Goal: Task Accomplishment & Management: Manage account settings

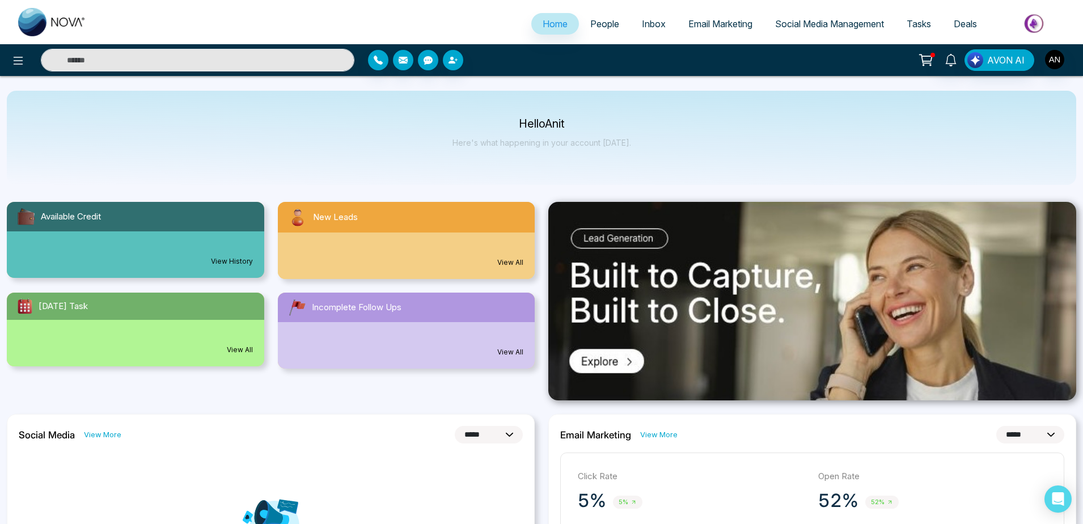
select select "*"
click at [27, 58] on button at bounding box center [18, 60] width 23 height 23
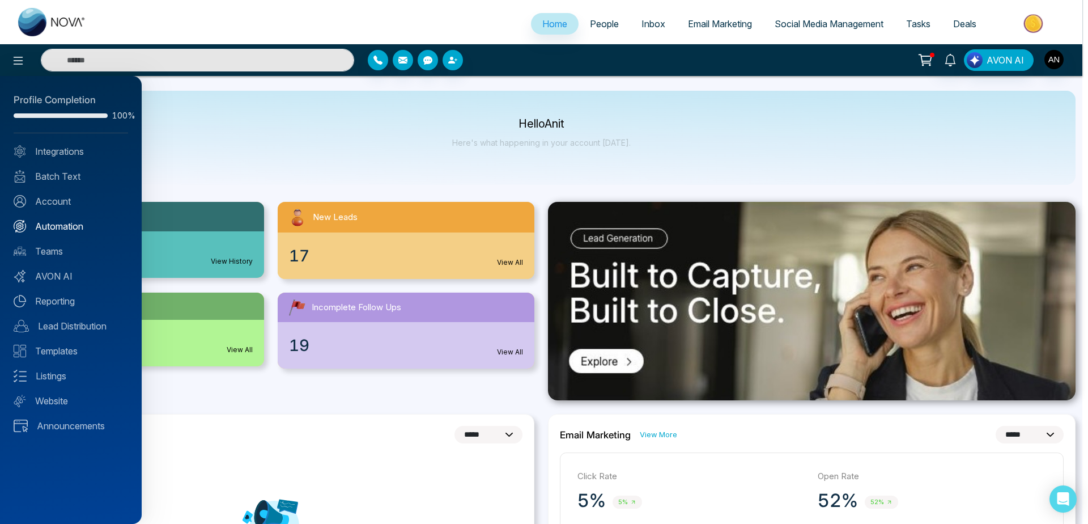
click at [70, 226] on link "Automation" at bounding box center [71, 226] width 115 height 14
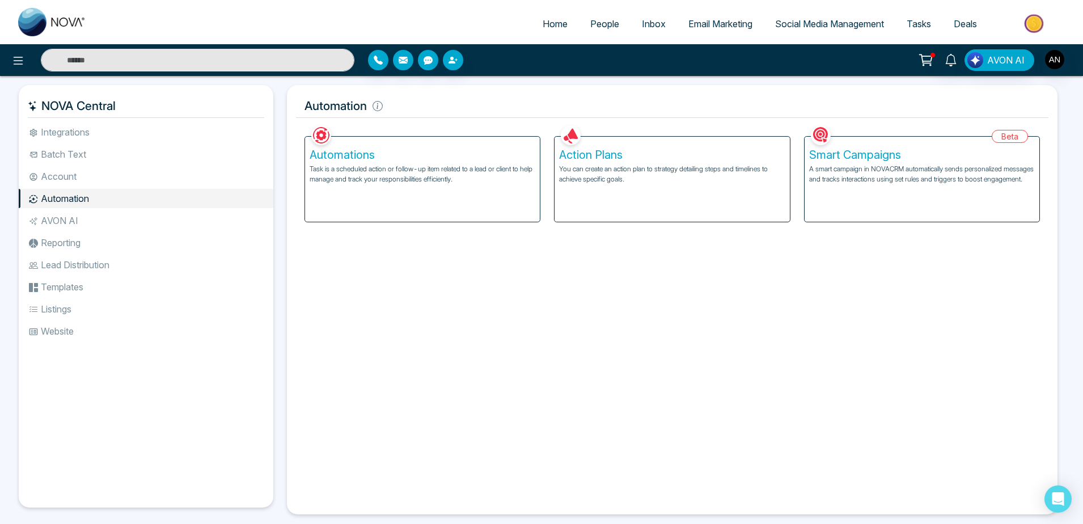
click at [78, 150] on li "Batch Text" at bounding box center [146, 154] width 255 height 19
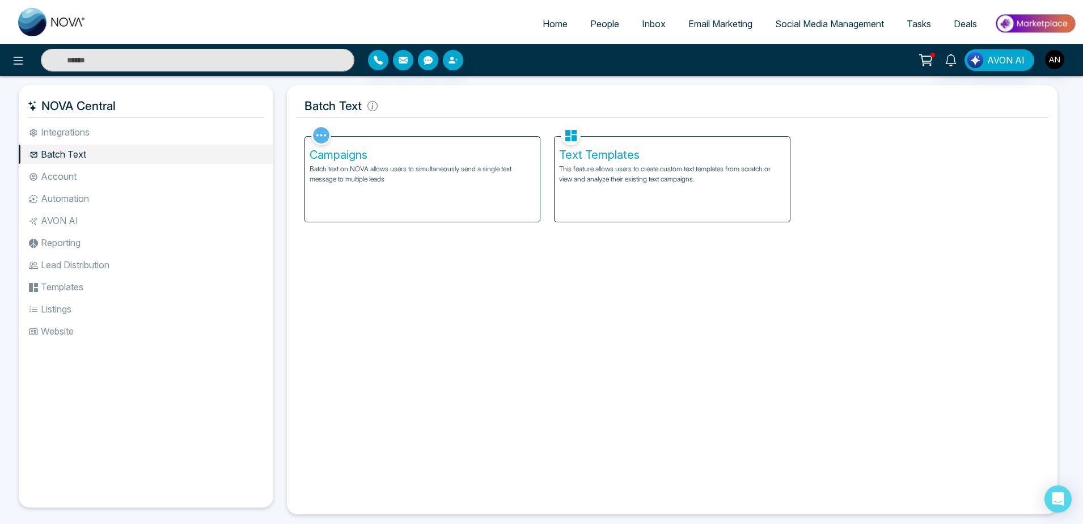
click at [100, 178] on li "Account" at bounding box center [146, 176] width 255 height 19
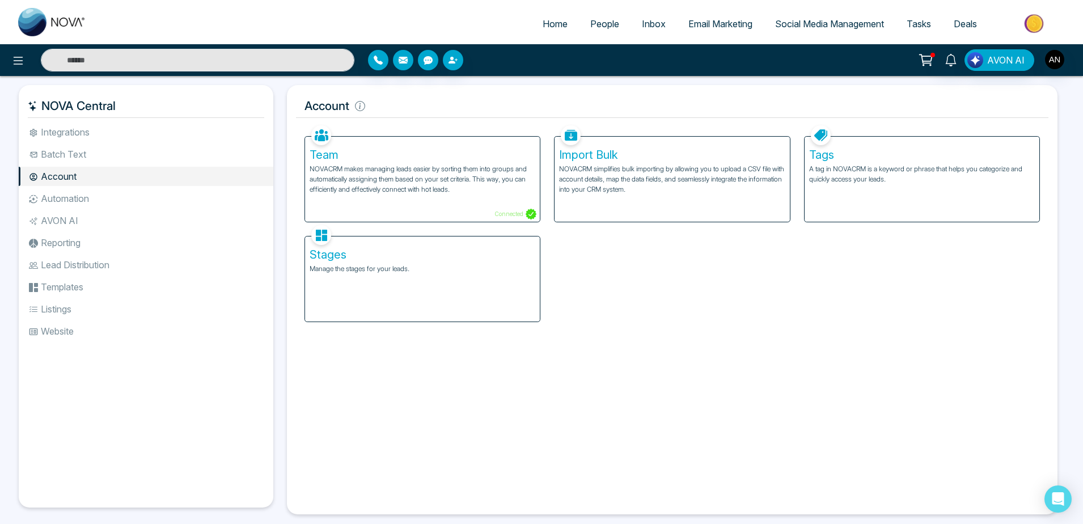
click at [167, 128] on li "Integrations" at bounding box center [146, 131] width 255 height 19
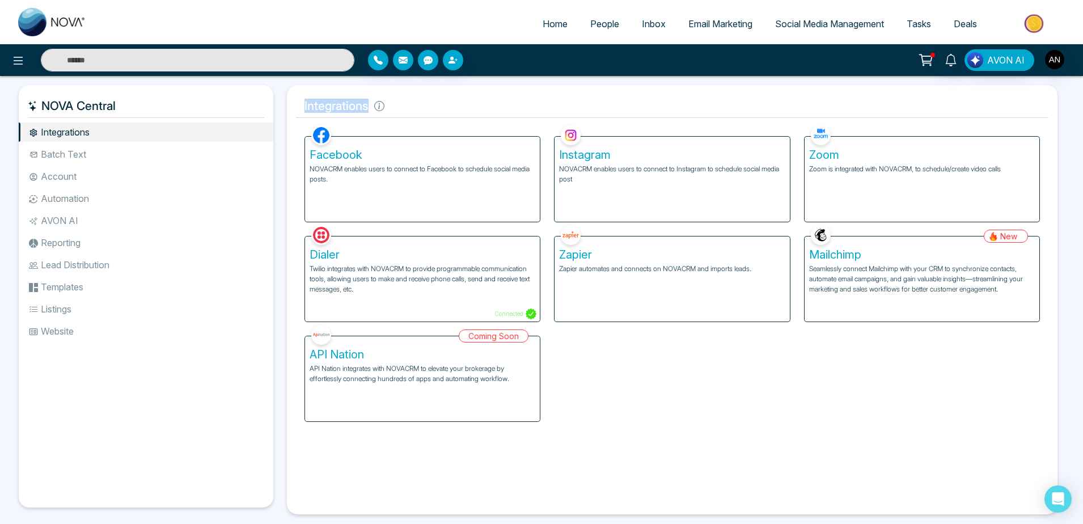
drag, startPoint x: 297, startPoint y: 109, endPoint x: 425, endPoint y: 112, distance: 128.7
click at [425, 112] on h5 "Integrations" at bounding box center [672, 106] width 752 height 24
click at [433, 107] on h5 "Integrations" at bounding box center [672, 106] width 752 height 24
drag, startPoint x: 307, startPoint y: 108, endPoint x: 405, endPoint y: 98, distance: 98.5
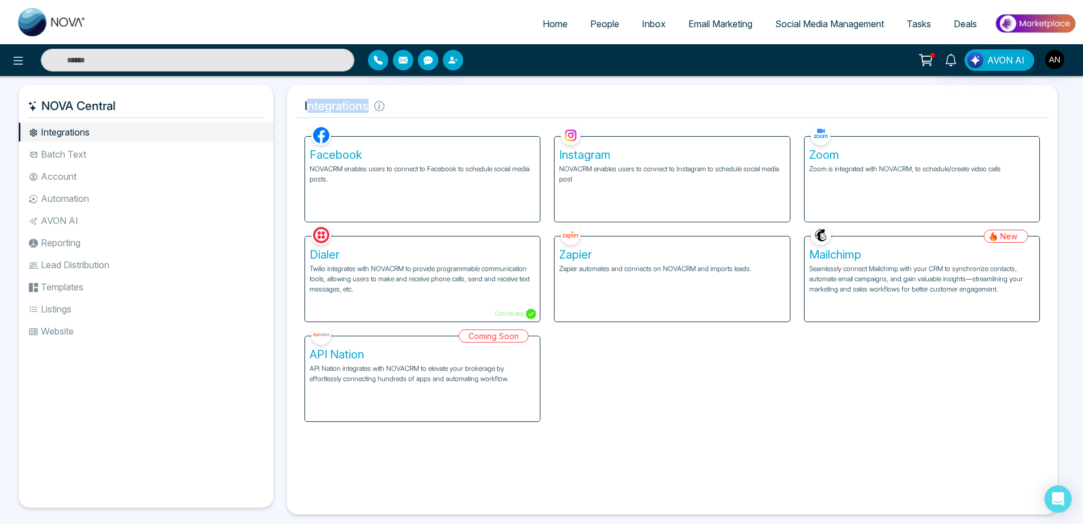
click at [405, 98] on h5 "Integrations" at bounding box center [672, 106] width 752 height 24
drag, startPoint x: 35, startPoint y: 98, endPoint x: 137, endPoint y: 109, distance: 102.7
click at [137, 109] on h5 "NOVA Central" at bounding box center [146, 106] width 236 height 24
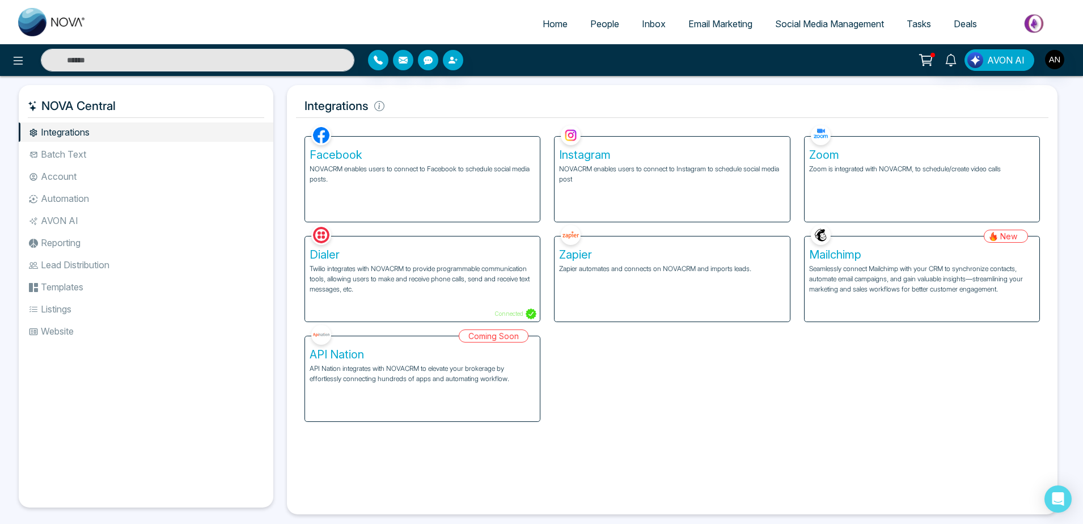
drag, startPoint x: 137, startPoint y: 109, endPoint x: 220, endPoint y: 107, distance: 82.8
click at [220, 107] on h5 "NOVA Central" at bounding box center [146, 106] width 236 height 24
drag, startPoint x: 44, startPoint y: 105, endPoint x: 197, endPoint y: 100, distance: 153.2
click at [197, 100] on h5 "NOVA Central" at bounding box center [146, 106] width 236 height 24
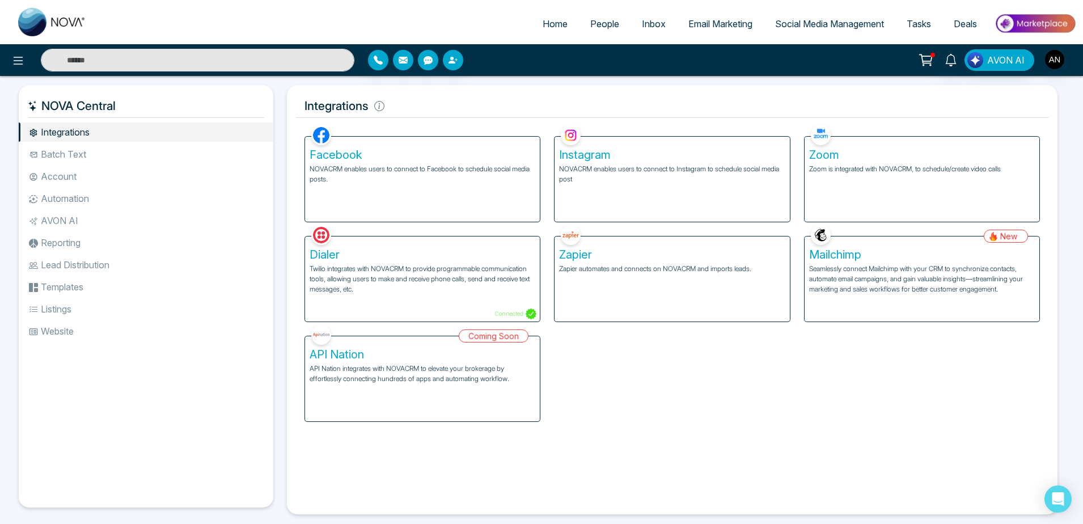
click at [197, 100] on h5 "NOVA Central" at bounding box center [146, 106] width 236 height 24
drag, startPoint x: 300, startPoint y: 96, endPoint x: 452, endPoint y: 111, distance: 152.1
click at [452, 111] on h5 "Integrations" at bounding box center [672, 106] width 752 height 24
click at [381, 111] on icon at bounding box center [379, 106] width 10 height 10
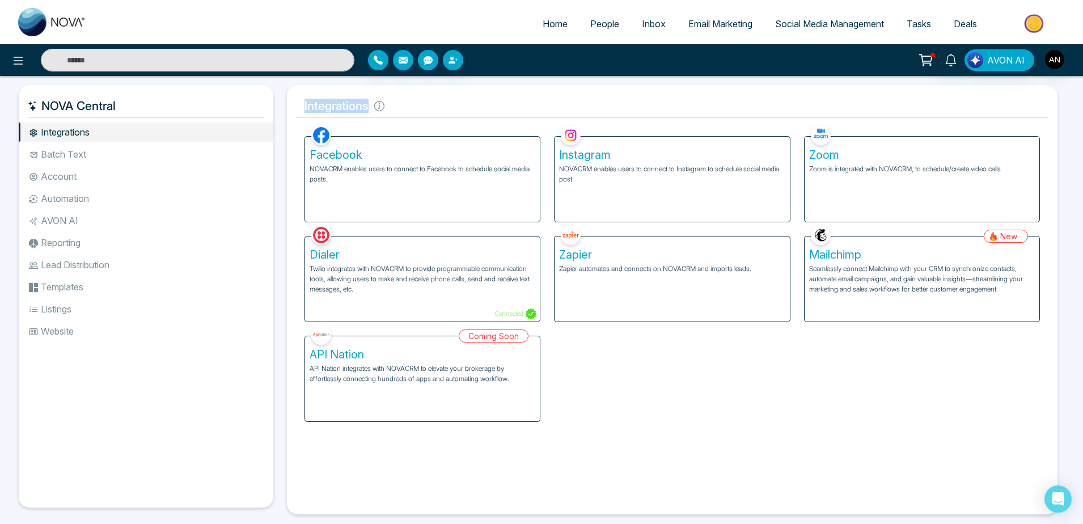
drag, startPoint x: 379, startPoint y: 108, endPoint x: 290, endPoint y: 106, distance: 89.0
click at [290, 106] on div "Integrations Facebook NOVACRM enables users to connect to Facebook to schedule …" at bounding box center [672, 299] width 770 height 429
click at [464, 130] on div "Facebook NOVACRM enables users to connect to Facebook to schedule social media …" at bounding box center [422, 172] width 249 height 100
click at [125, 203] on li "Automation" at bounding box center [146, 198] width 255 height 19
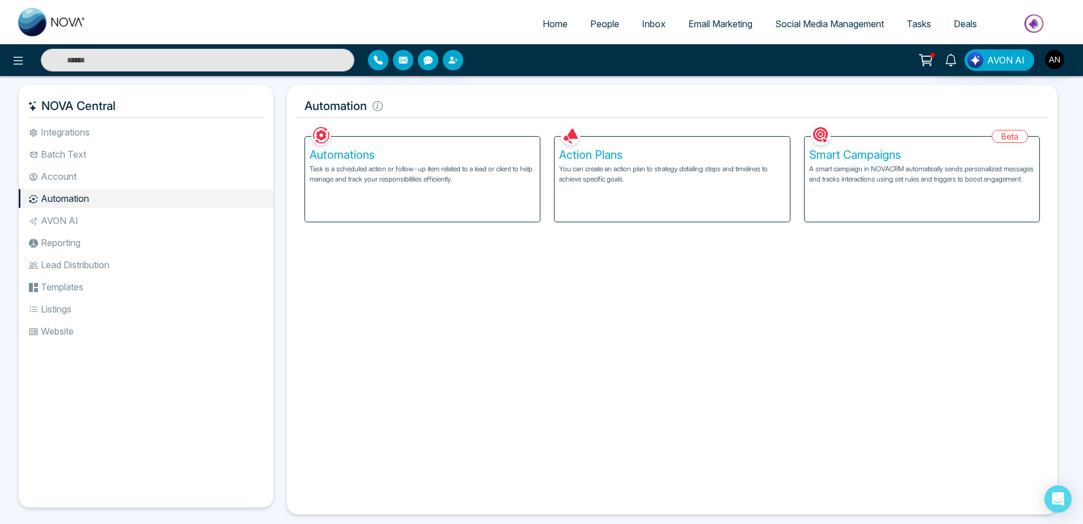
click at [440, 182] on p "Task is a scheduled action or follow-up item related to a lead or client to hel…" at bounding box center [423, 174] width 226 height 20
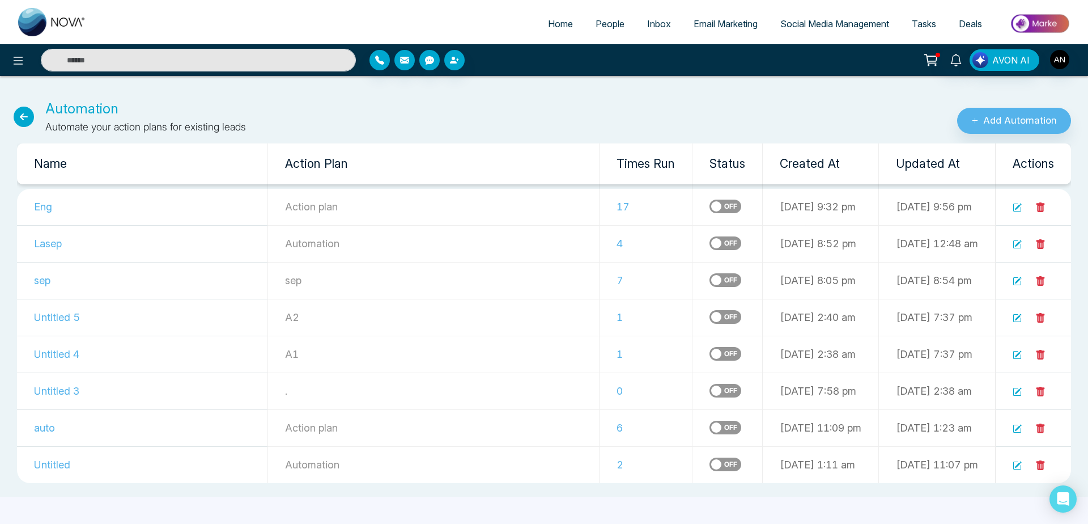
click at [23, 121] on icon at bounding box center [24, 117] width 20 height 20
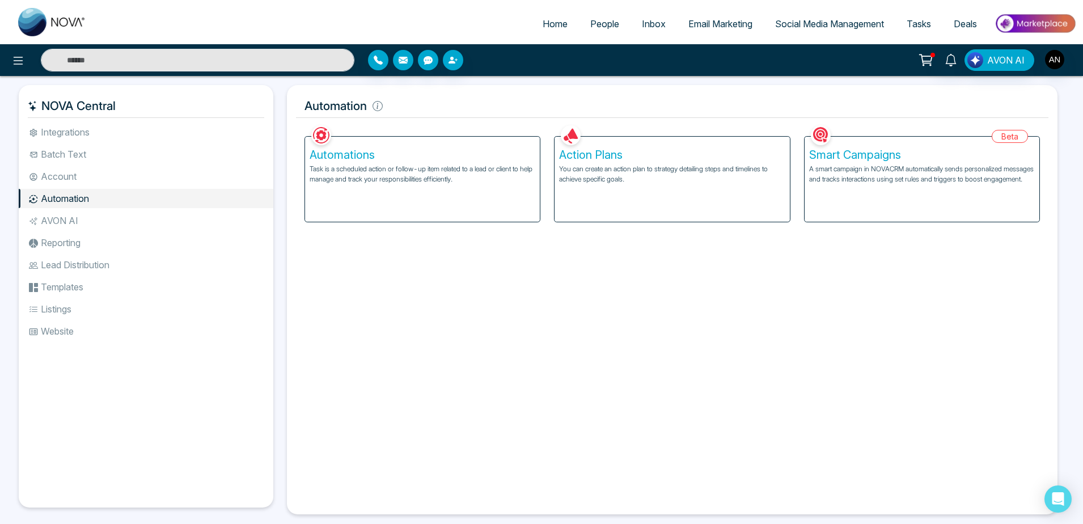
click at [622, 188] on div "Action Plans You can create an action plan to strategy detailing steps and time…" at bounding box center [671, 179] width 235 height 85
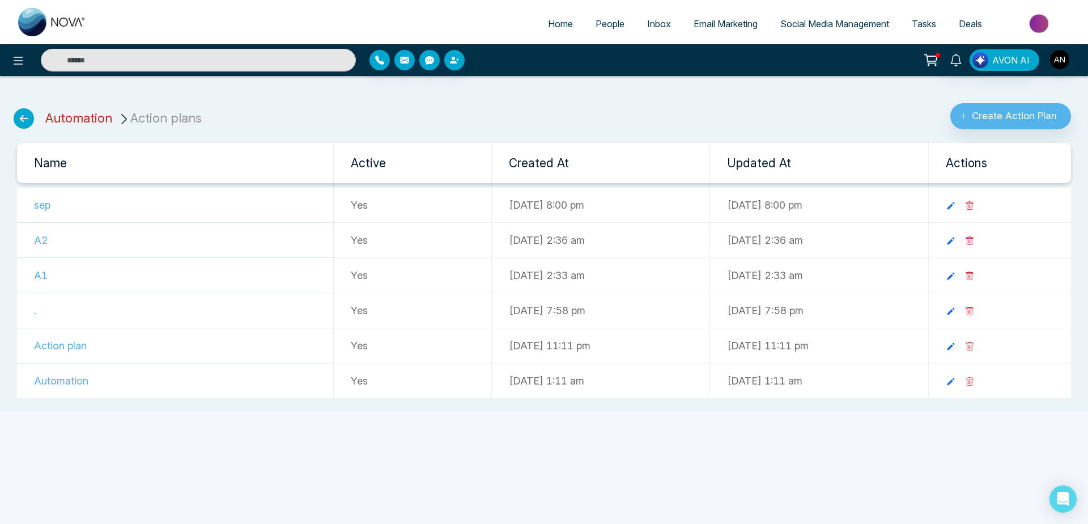
click at [106, 124] on link "Automation" at bounding box center [78, 118] width 67 height 15
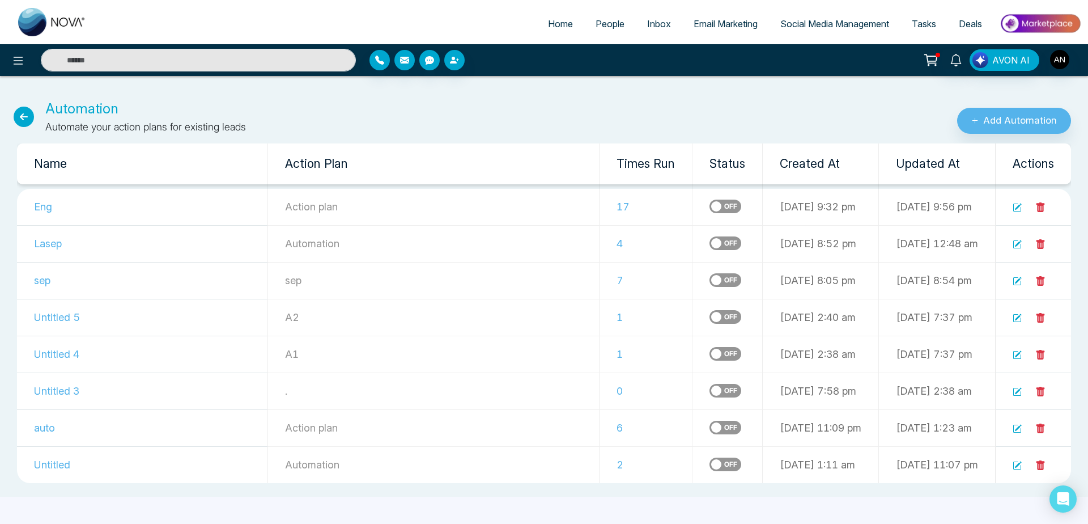
click at [1020, 208] on icon at bounding box center [1017, 207] width 9 height 9
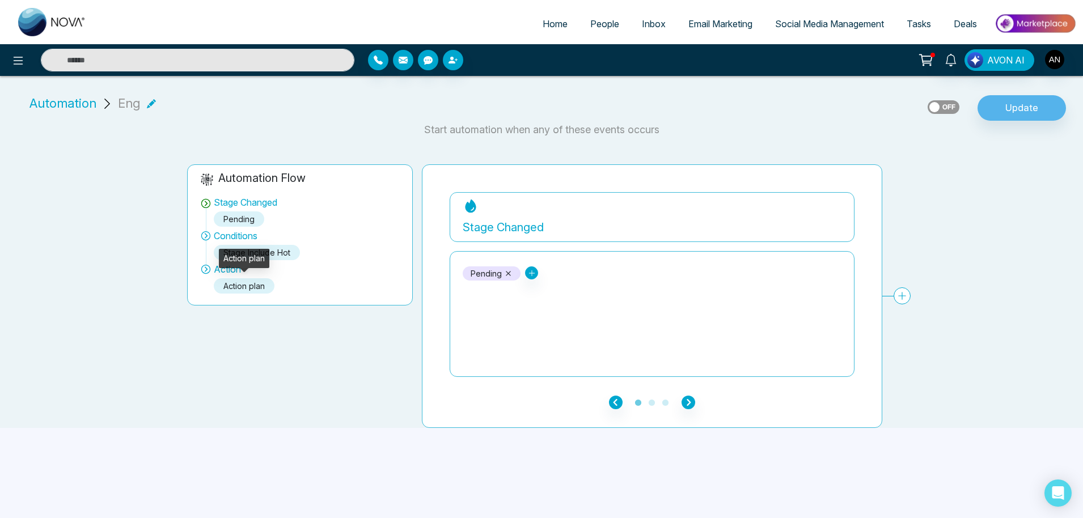
click at [257, 284] on div "Action plan" at bounding box center [244, 285] width 61 height 15
click at [71, 108] on span "Automation" at bounding box center [62, 103] width 67 height 19
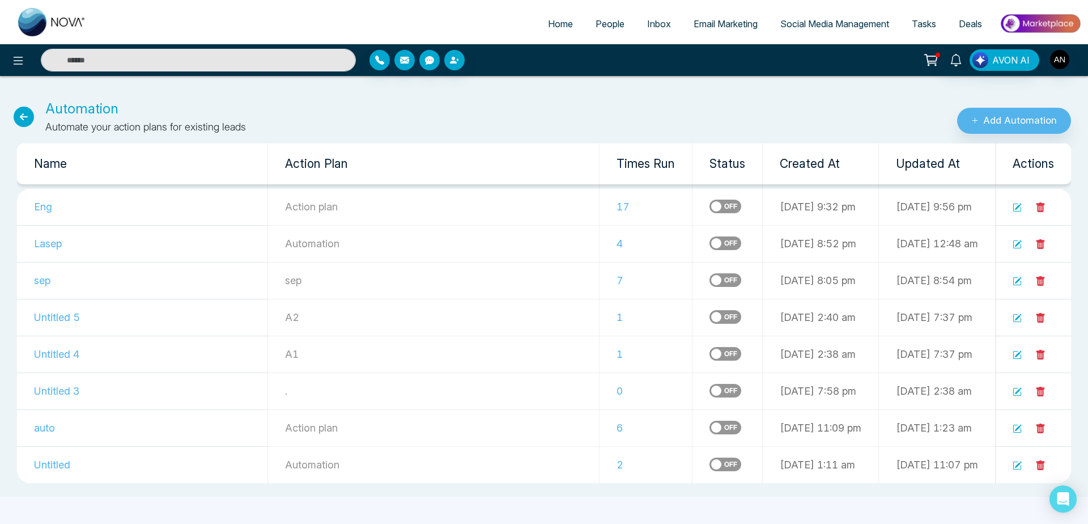
click at [24, 122] on icon at bounding box center [24, 117] width 20 height 20
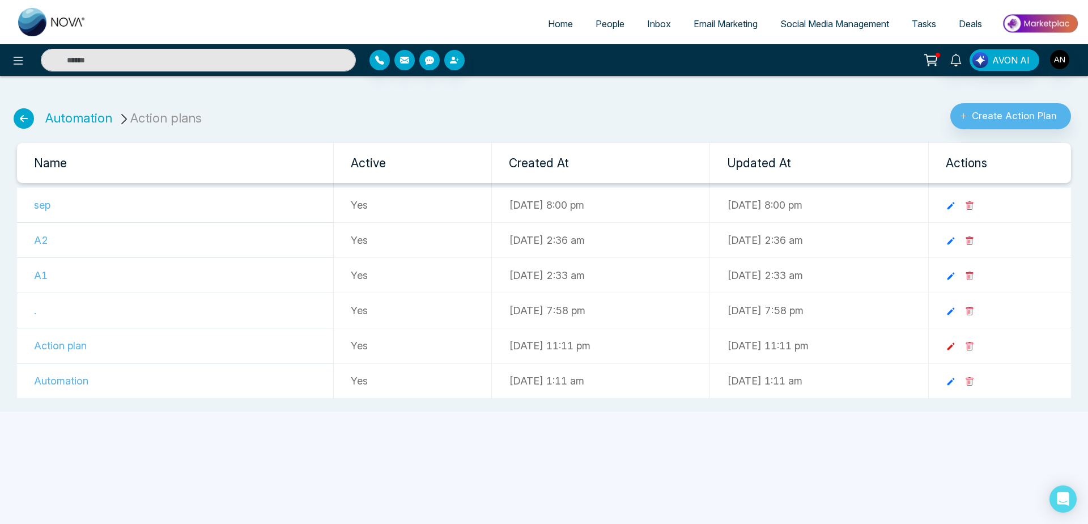
click at [956, 351] on icon at bounding box center [951, 346] width 10 height 10
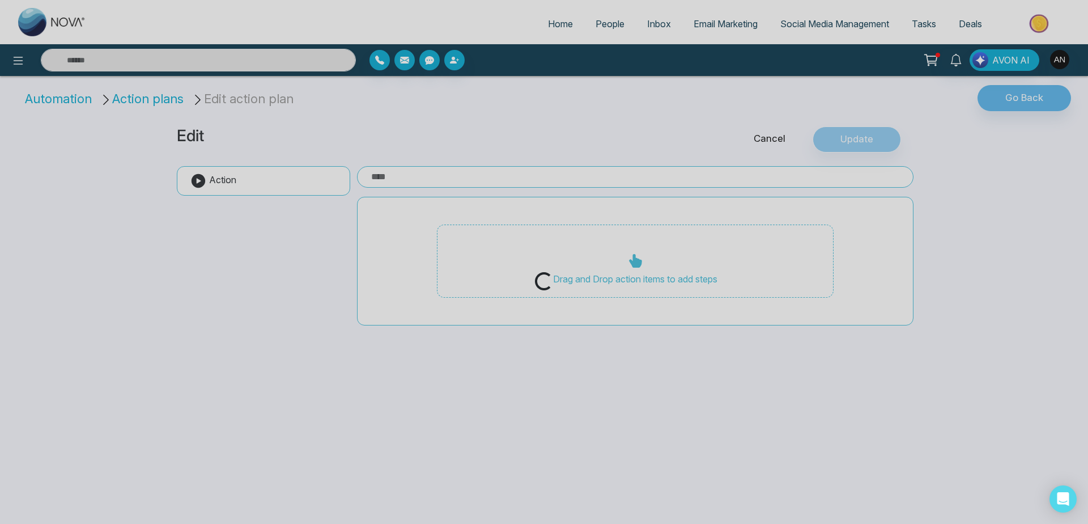
type input "**********"
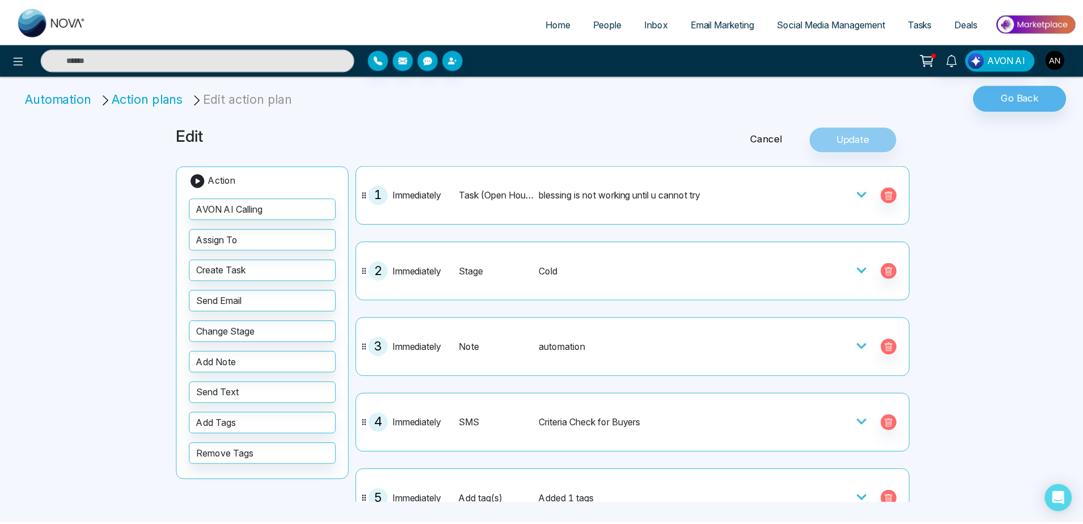
scroll to position [32, 0]
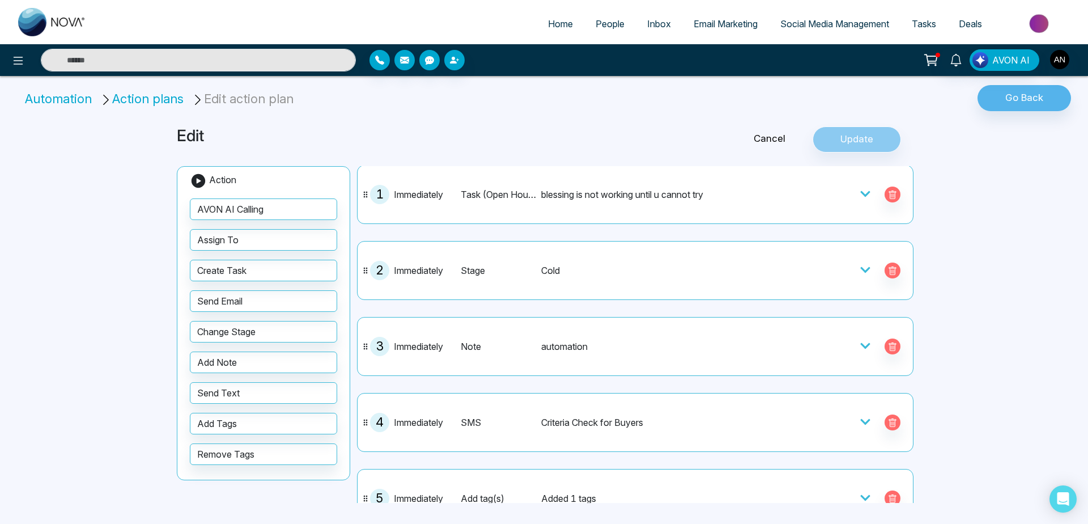
click at [615, 17] on link "People" at bounding box center [610, 24] width 52 height 22
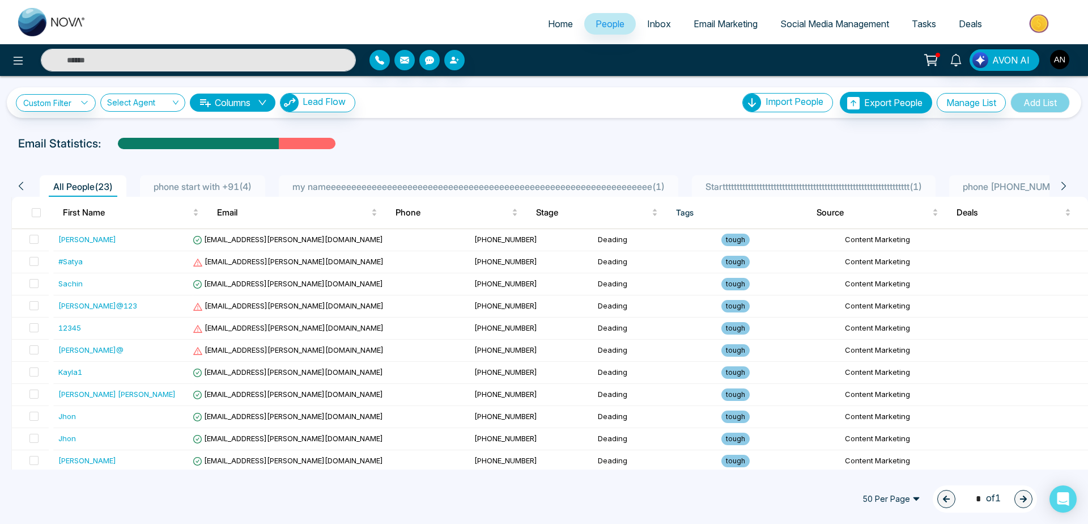
click at [236, 181] on span "phone start with +91 ( 4 )" at bounding box center [202, 186] width 107 height 11
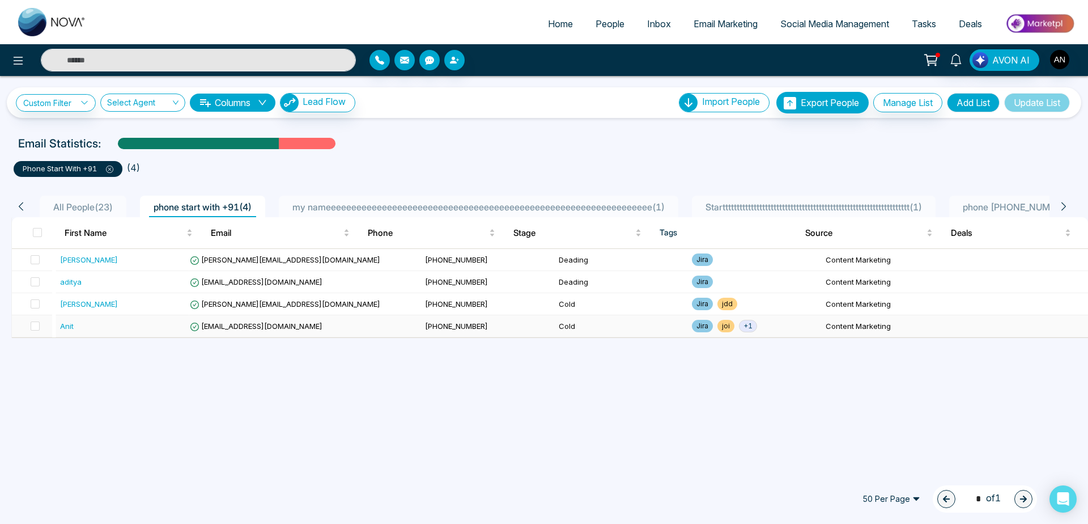
click at [357, 330] on td "[EMAIL_ADDRESS][DOMAIN_NAME]" at bounding box center [302, 326] width 235 height 22
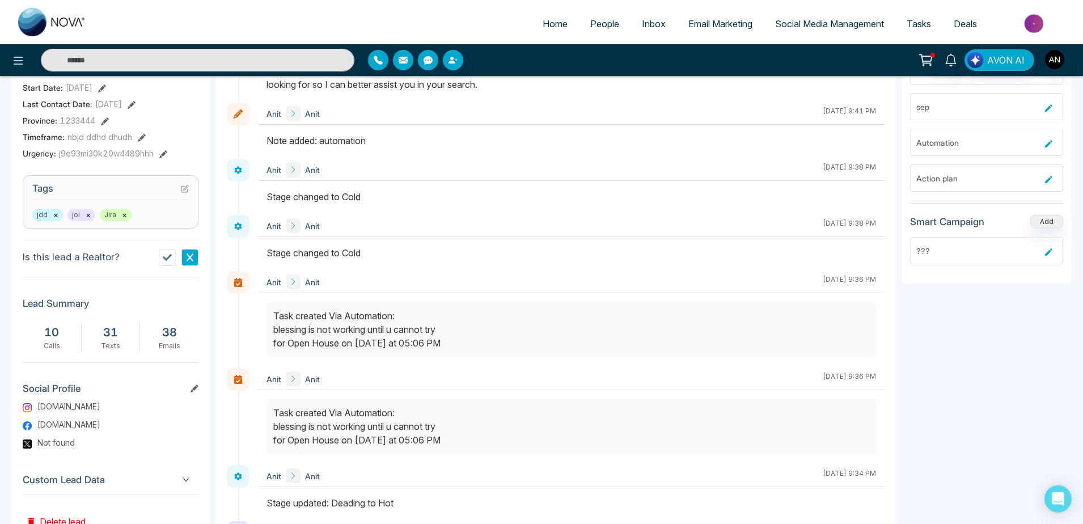
scroll to position [122, 0]
drag, startPoint x: 281, startPoint y: 403, endPoint x: 485, endPoint y: 448, distance: 209.1
click at [485, 449] on div at bounding box center [570, 427] width 609 height 54
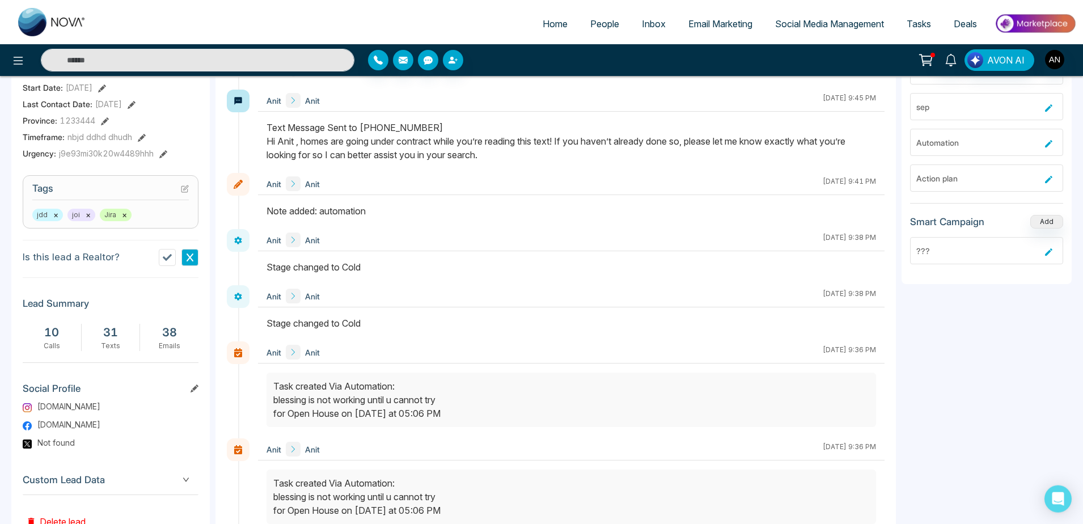
scroll to position [0, 0]
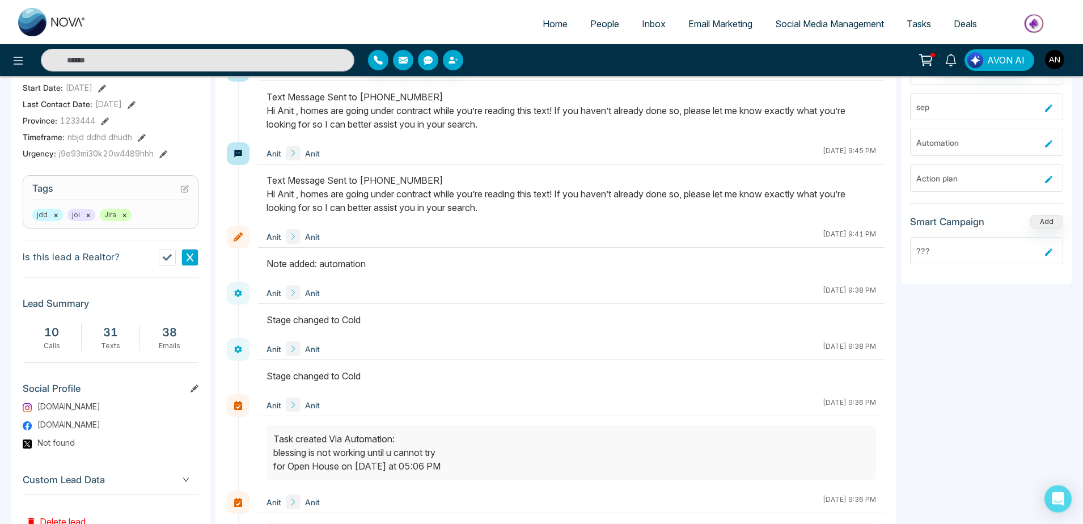
click at [275, 315] on div "Stage changed to Cold" at bounding box center [570, 320] width 609 height 14
drag, startPoint x: 269, startPoint y: 319, endPoint x: 372, endPoint y: 373, distance: 116.4
click at [372, 338] on div "Anit Anit [DATE] 9:38 PM" at bounding box center [571, 310] width 626 height 56
click at [372, 373] on div "Stage changed to Cold" at bounding box center [570, 376] width 609 height 14
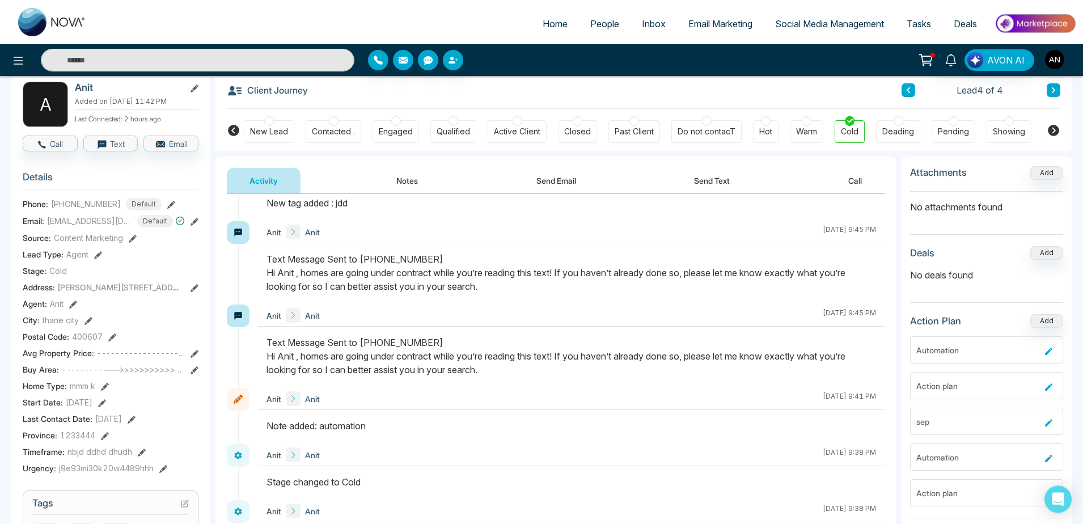
scroll to position [132, 0]
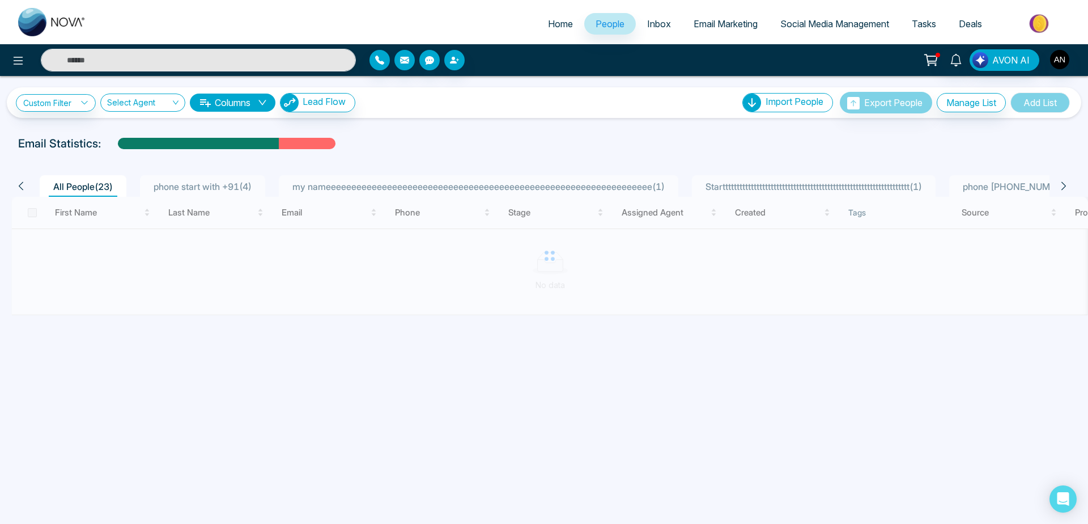
click at [448, 135] on div "Email Statistics:" at bounding box center [366, 143] width 697 height 17
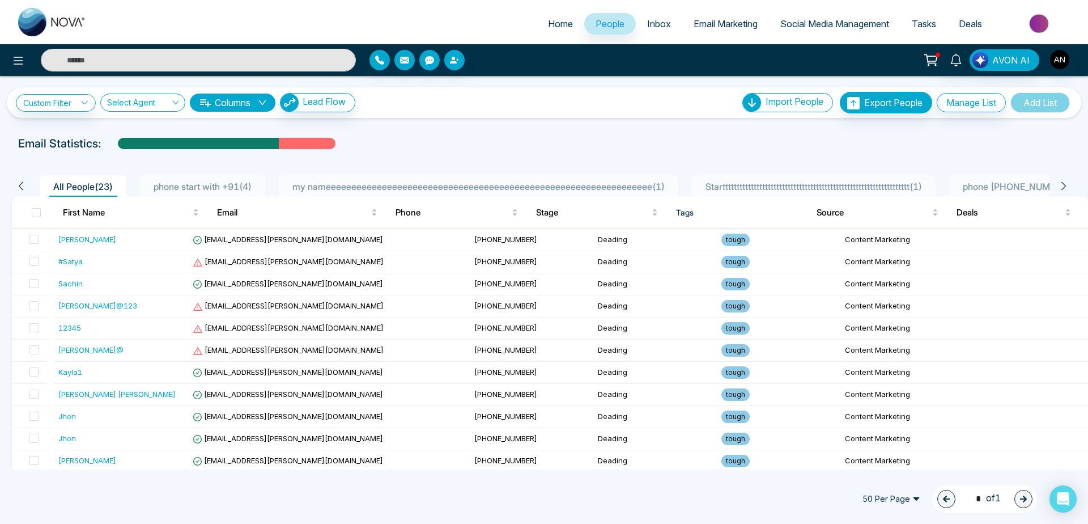
click at [202, 187] on span "phone start with +91 ( 4 )" at bounding box center [202, 186] width 107 height 11
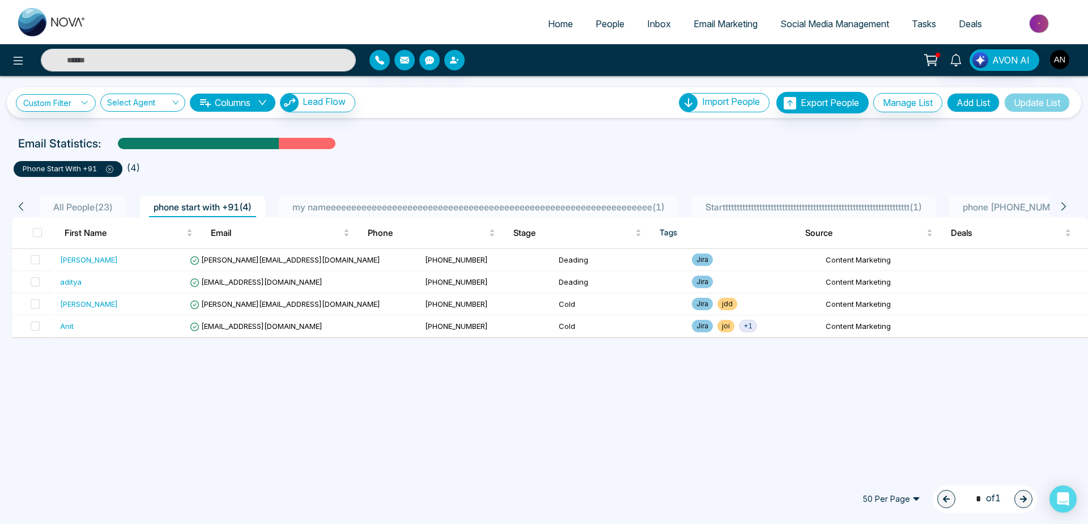
click at [20, 73] on div "AVON AI" at bounding box center [544, 60] width 1088 height 32
click at [19, 66] on icon at bounding box center [18, 61] width 14 height 14
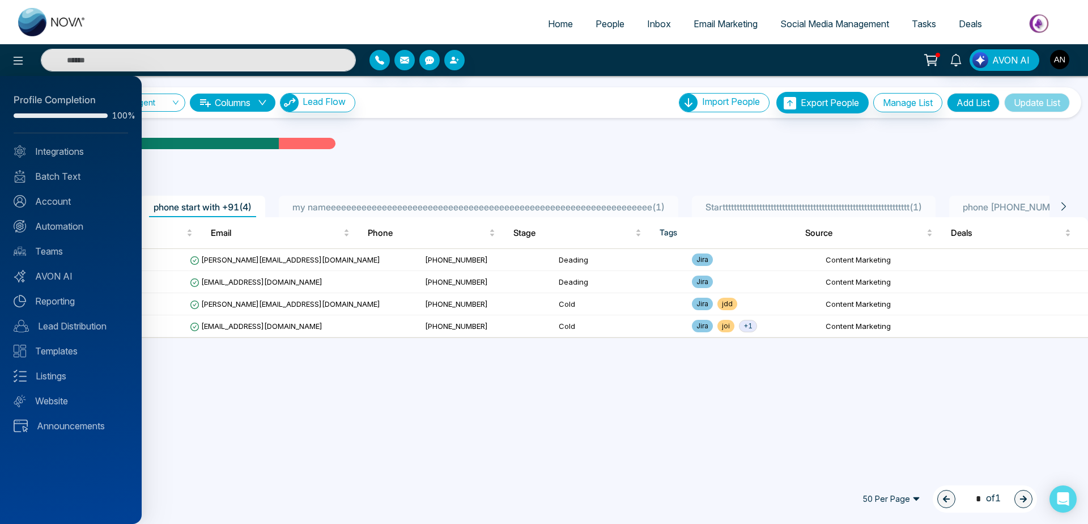
click at [231, 371] on div at bounding box center [544, 262] width 1088 height 524
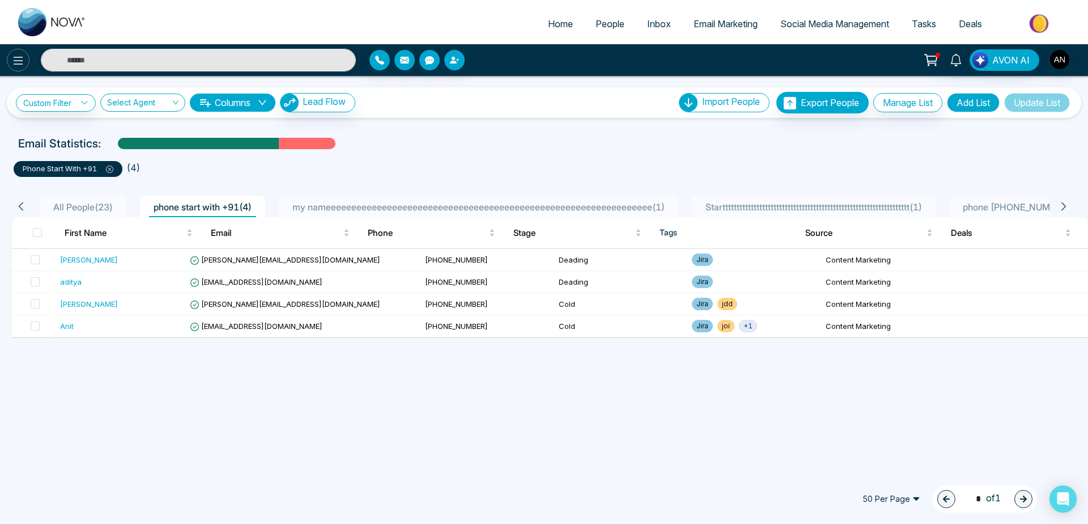
click at [13, 55] on icon at bounding box center [18, 61] width 14 height 14
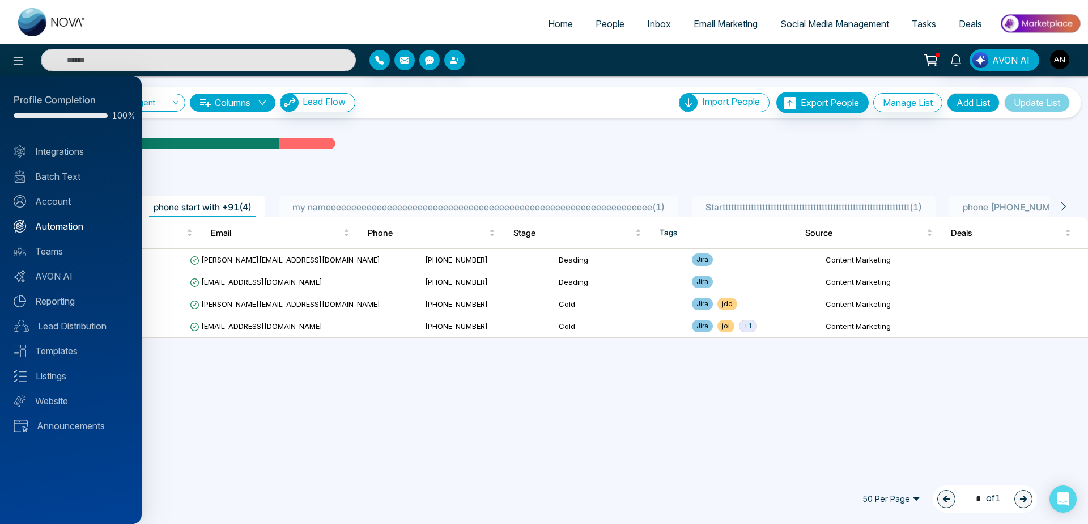
click at [69, 221] on link "Automation" at bounding box center [71, 226] width 115 height 14
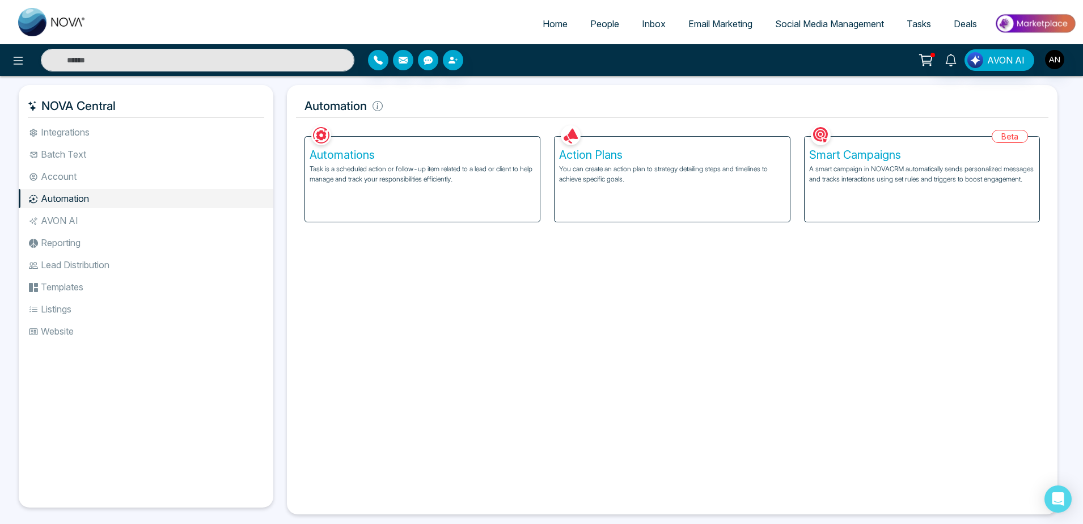
click at [852, 176] on p "A smart campaign in NOVACRM automatically sends personalized messages and track…" at bounding box center [922, 174] width 226 height 20
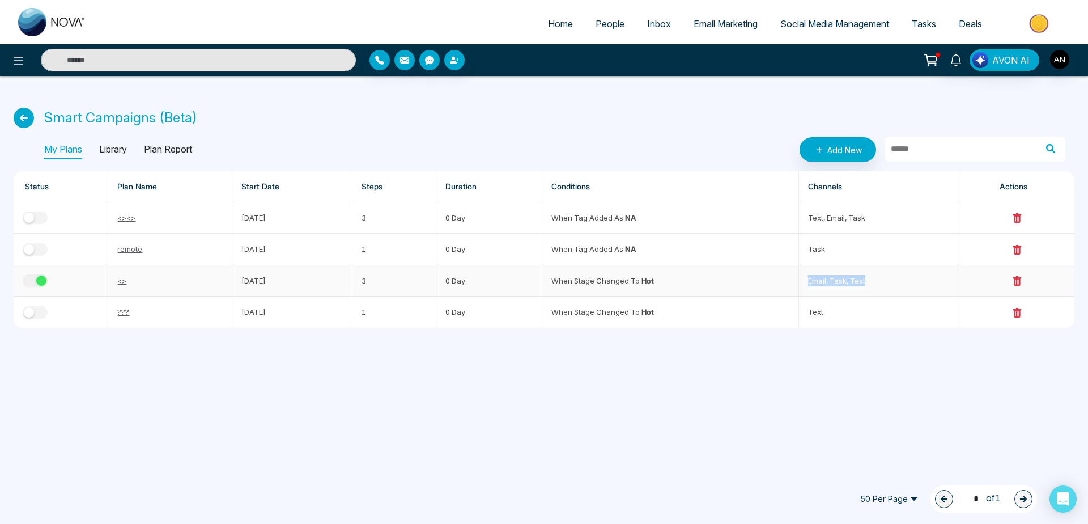
drag, startPoint x: 800, startPoint y: 282, endPoint x: 905, endPoint y: 276, distance: 104.5
click at [905, 276] on tr "<> [DATE] 3 0 Day When stage changed to Hot email, task, text" at bounding box center [544, 280] width 1061 height 31
click at [905, 276] on td "email, task, text" at bounding box center [879, 280] width 161 height 31
click at [122, 278] on link "<>" at bounding box center [121, 280] width 9 height 9
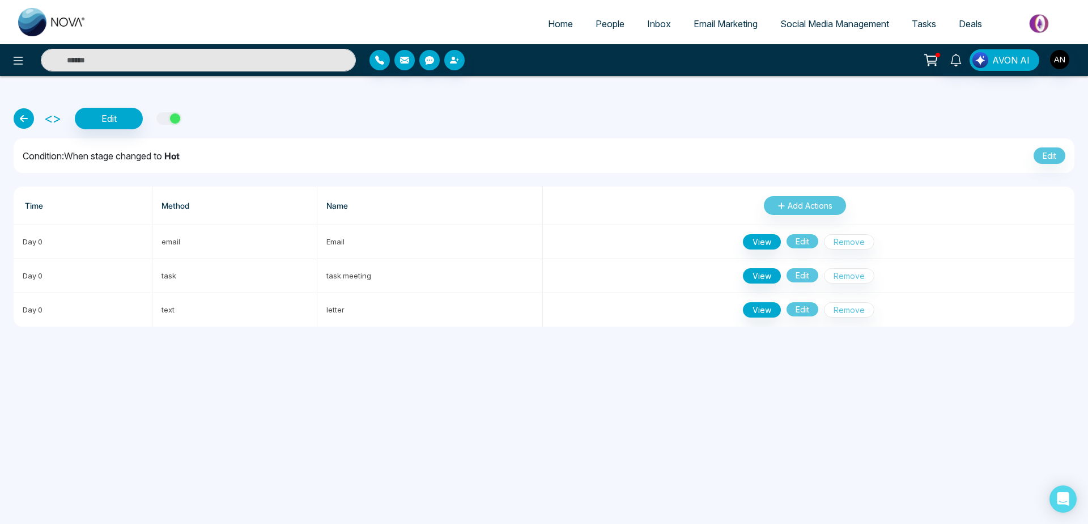
click at [27, 122] on icon at bounding box center [24, 118] width 20 height 20
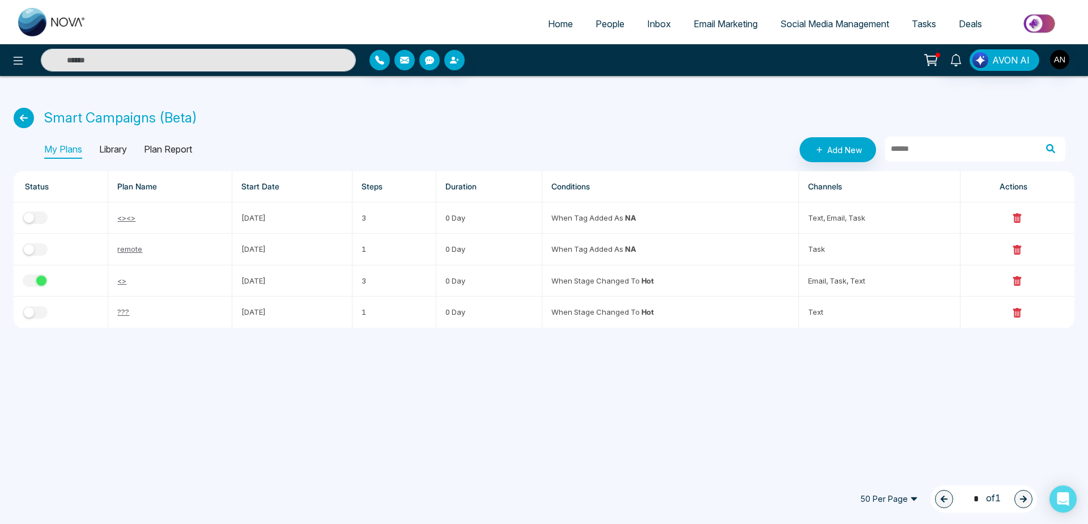
click at [27, 109] on icon at bounding box center [24, 118] width 20 height 20
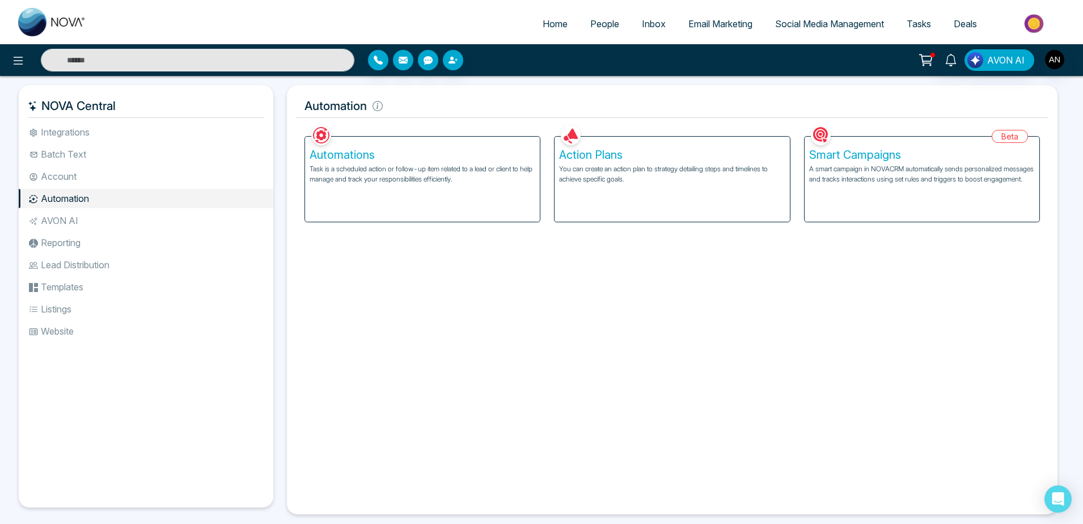
click at [448, 202] on div "Automations Task is a scheduled action or follow-up item related to a lead or c…" at bounding box center [422, 179] width 235 height 85
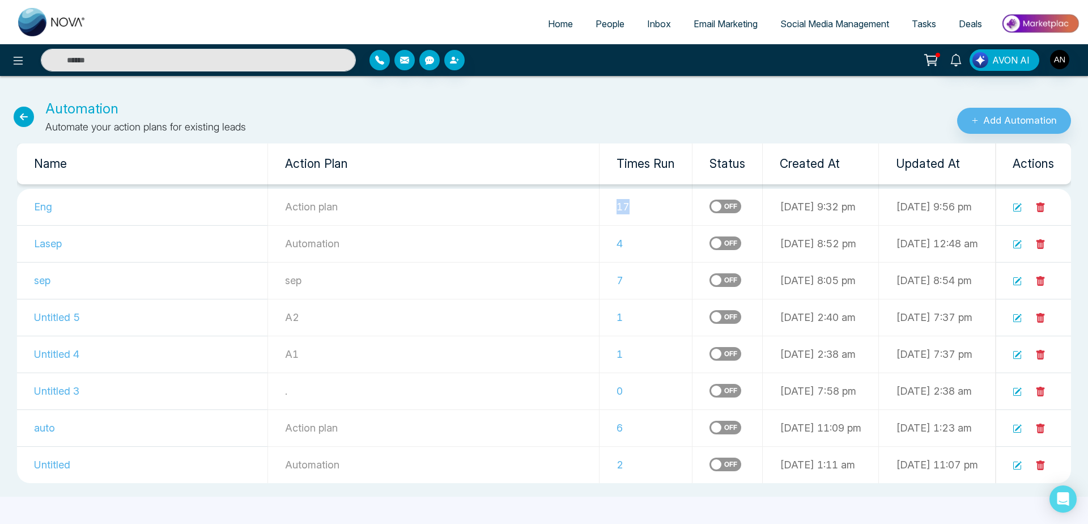
drag, startPoint x: 547, startPoint y: 211, endPoint x: 591, endPoint y: 208, distance: 44.3
click at [600, 208] on td "17" at bounding box center [646, 207] width 93 height 37
drag, startPoint x: 18, startPoint y: 129, endPoint x: 26, endPoint y: 118, distance: 13.1
click at [26, 118] on div "Automation Automate your action plans for existing leads" at bounding box center [363, 117] width 726 height 36
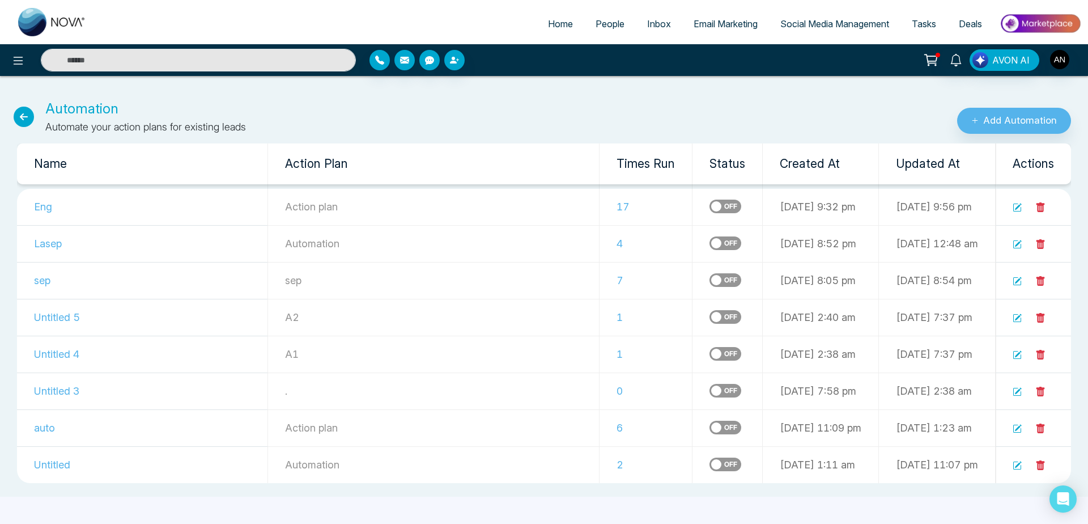
click at [26, 118] on icon at bounding box center [24, 117] width 20 height 20
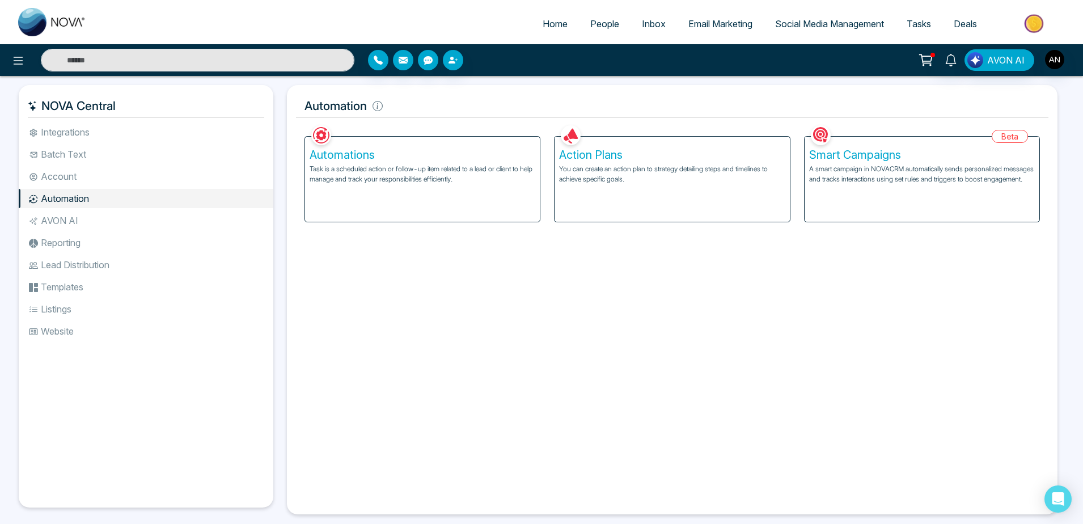
click at [581, 193] on div "Action Plans You can create an action plan to strategy detailing steps and time…" at bounding box center [671, 179] width 235 height 85
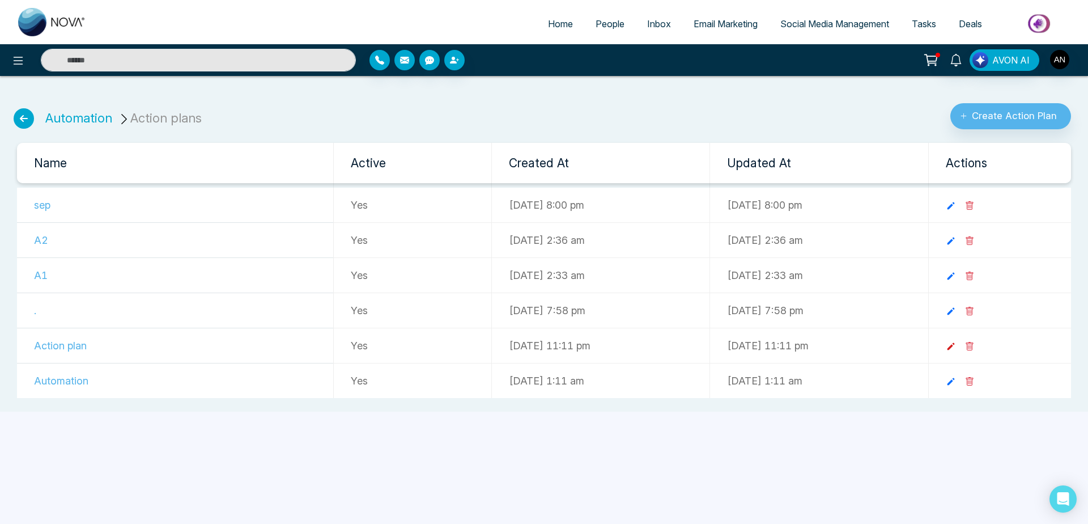
click at [955, 345] on icon at bounding box center [951, 346] width 7 height 7
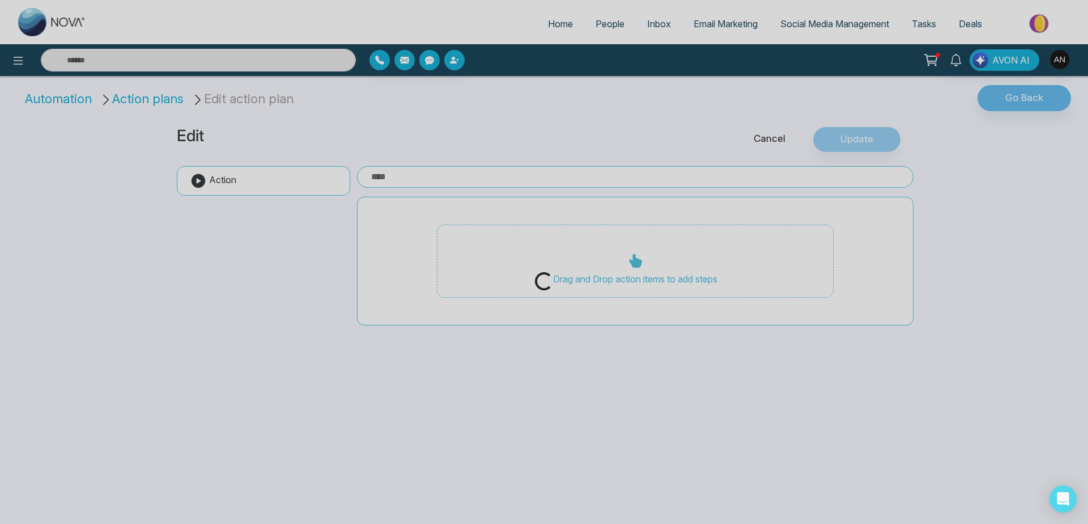
type input "**********"
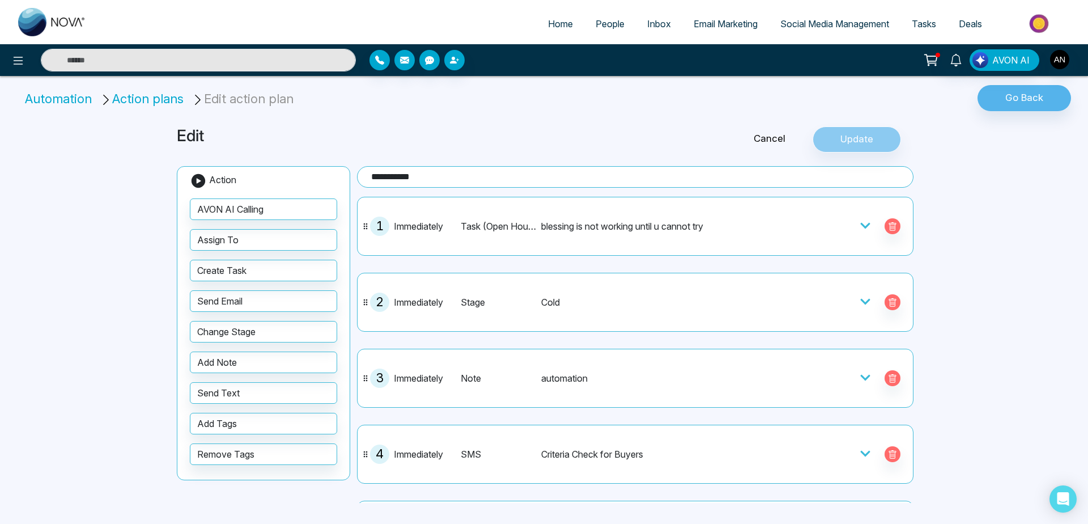
click at [161, 102] on li "Action plans" at bounding box center [144, 99] width 88 height 19
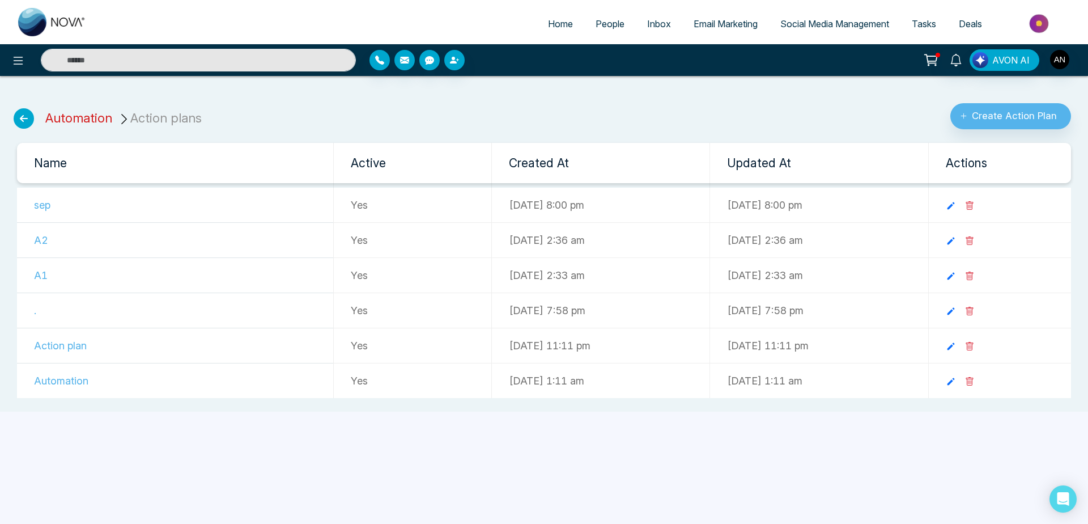
click at [61, 118] on link "Automation" at bounding box center [78, 118] width 67 height 15
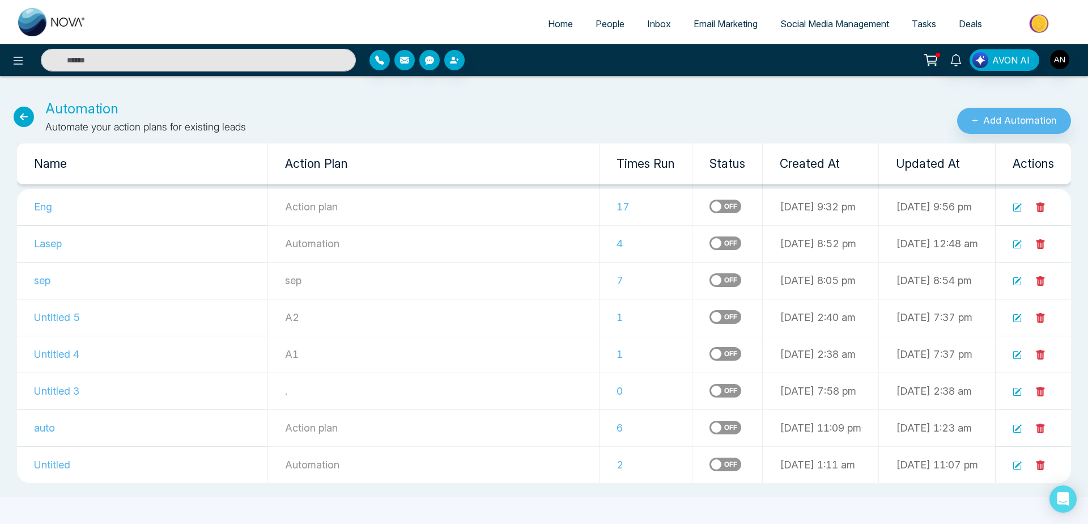
click at [1018, 201] on link at bounding box center [1017, 207] width 9 height 12
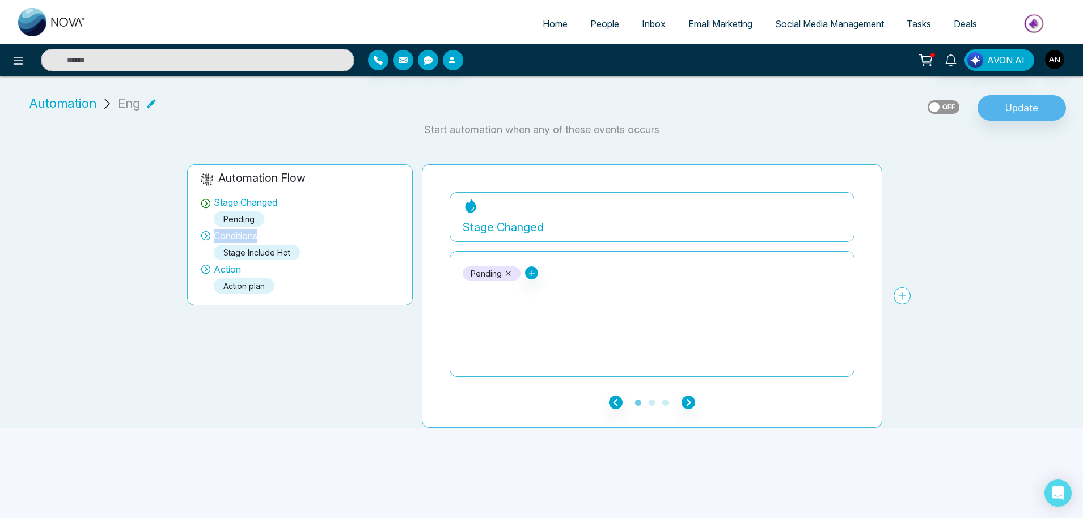
drag, startPoint x: 214, startPoint y: 226, endPoint x: 298, endPoint y: 229, distance: 84.0
click at [298, 229] on div "Stage Changed Pending Conditions stage include Hot Action Action plan" at bounding box center [300, 243] width 200 height 113
click at [298, 229] on div "Conditions" at bounding box center [300, 236] width 200 height 14
click at [621, 402] on icon "button" at bounding box center [616, 403] width 14 height 14
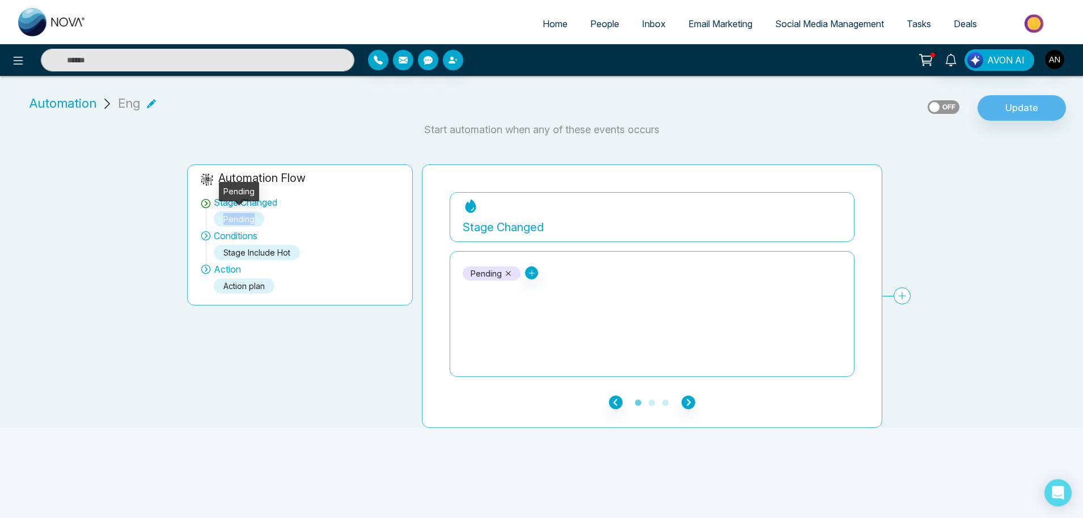
drag, startPoint x: 224, startPoint y: 217, endPoint x: 284, endPoint y: 217, distance: 60.1
click at [264, 217] on div "Pending" at bounding box center [239, 218] width 50 height 15
click at [284, 217] on div "Stage Changed Pending" at bounding box center [300, 212] width 200 height 33
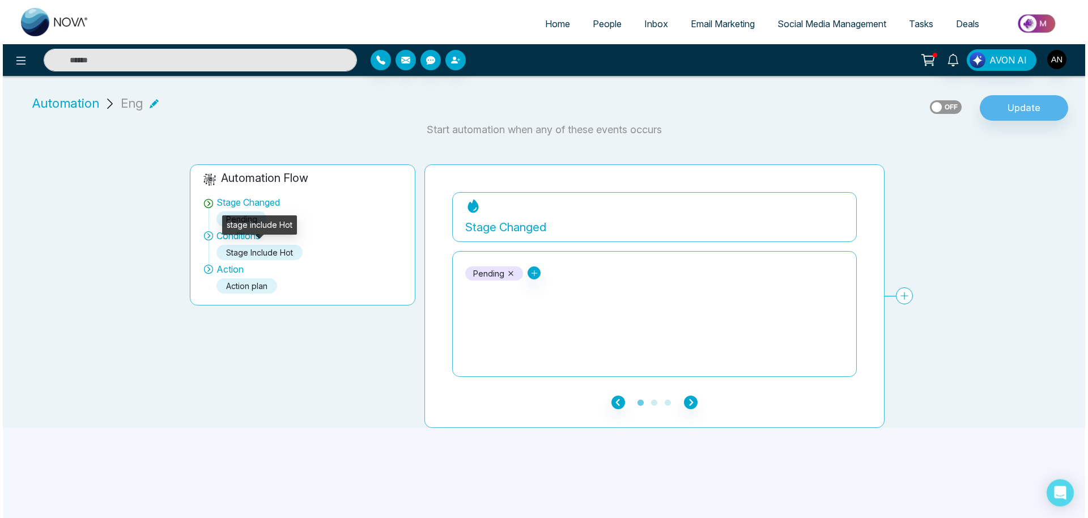
scroll to position [6, 0]
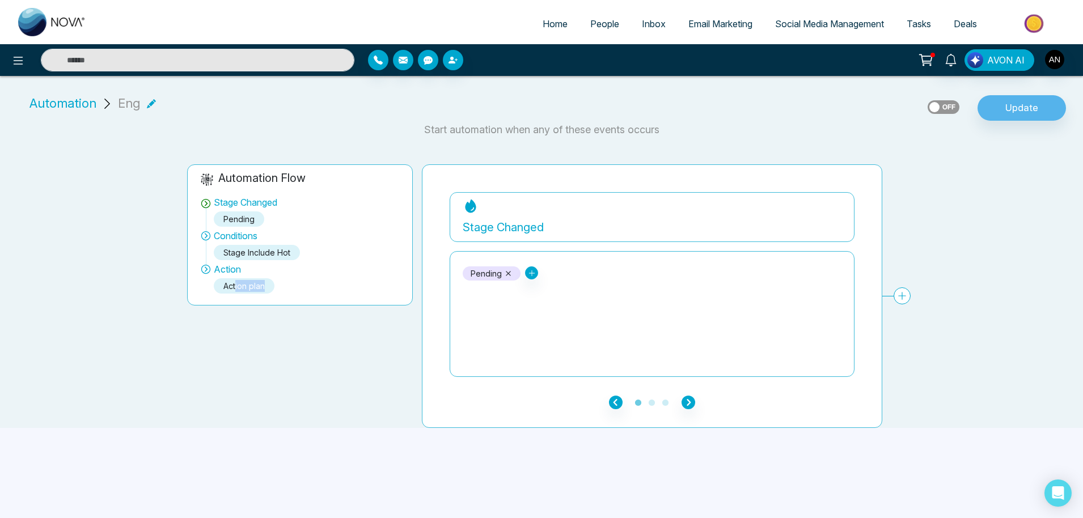
drag, startPoint x: 278, startPoint y: 278, endPoint x: 223, endPoint y: 278, distance: 55.0
click at [222, 278] on div "Action plan" at bounding box center [307, 287] width 186 height 23
click at [306, 266] on div "Action" at bounding box center [300, 269] width 200 height 14
click at [945, 103] on label at bounding box center [943, 107] width 32 height 14
click at [1045, 100] on button "Update" at bounding box center [1021, 108] width 88 height 26
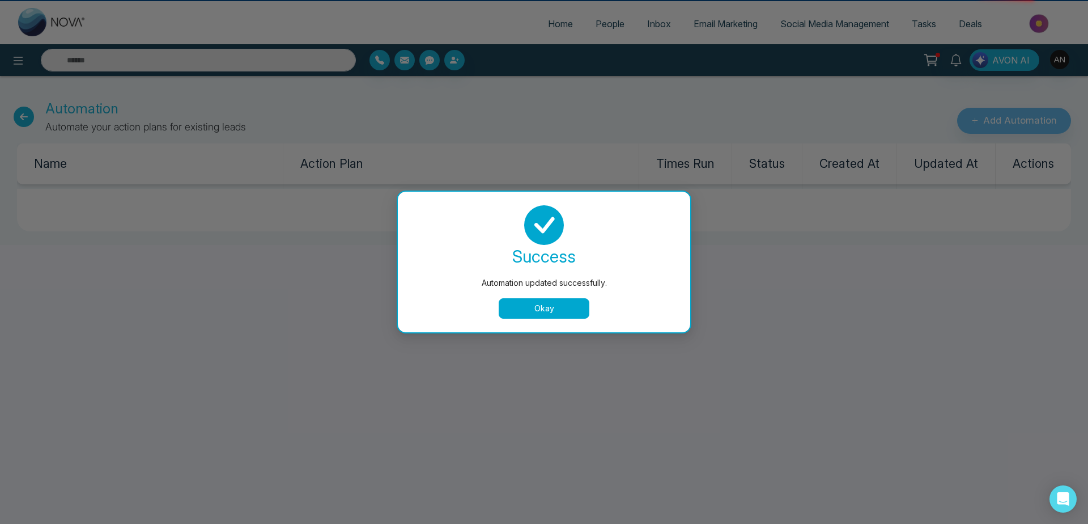
click at [549, 310] on button "Okay" at bounding box center [544, 308] width 91 height 20
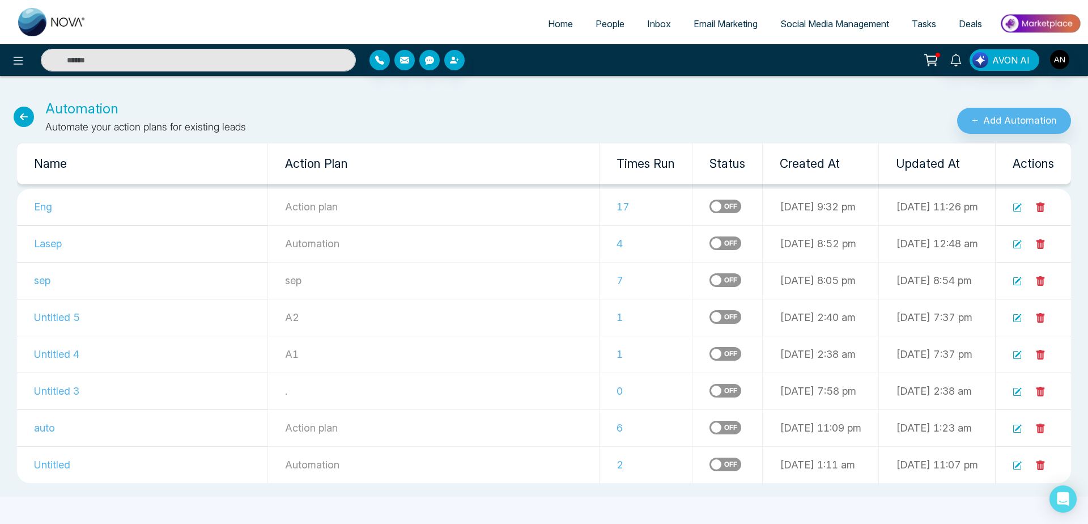
click at [710, 211] on label at bounding box center [726, 207] width 32 height 14
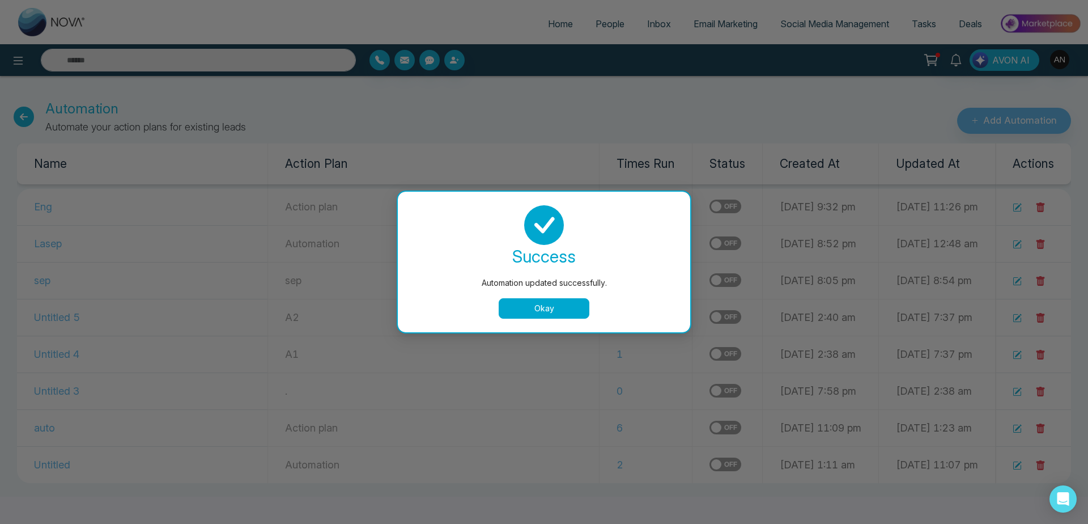
click at [651, 211] on div at bounding box center [544, 225] width 265 height 40
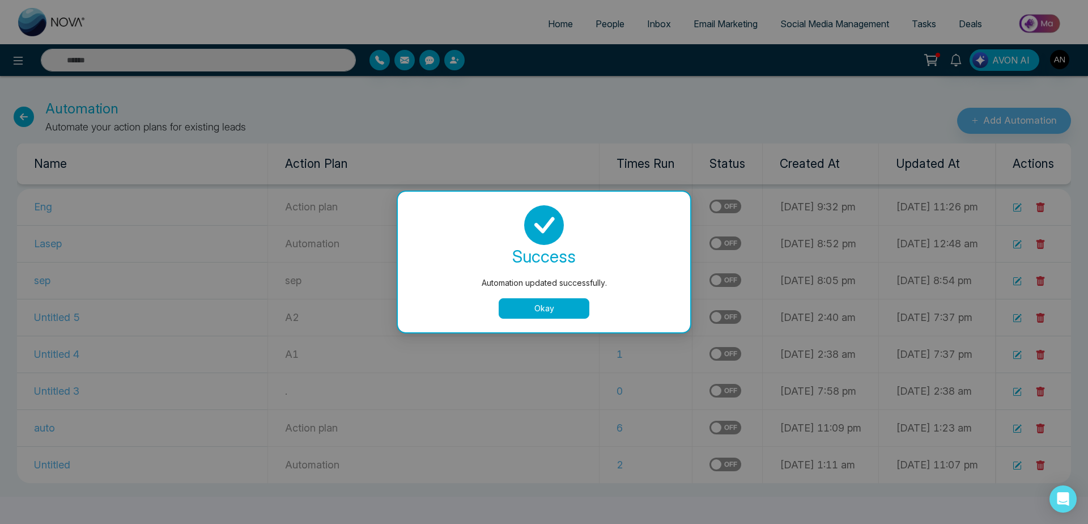
click at [572, 303] on button "Okay" at bounding box center [544, 308] width 91 height 20
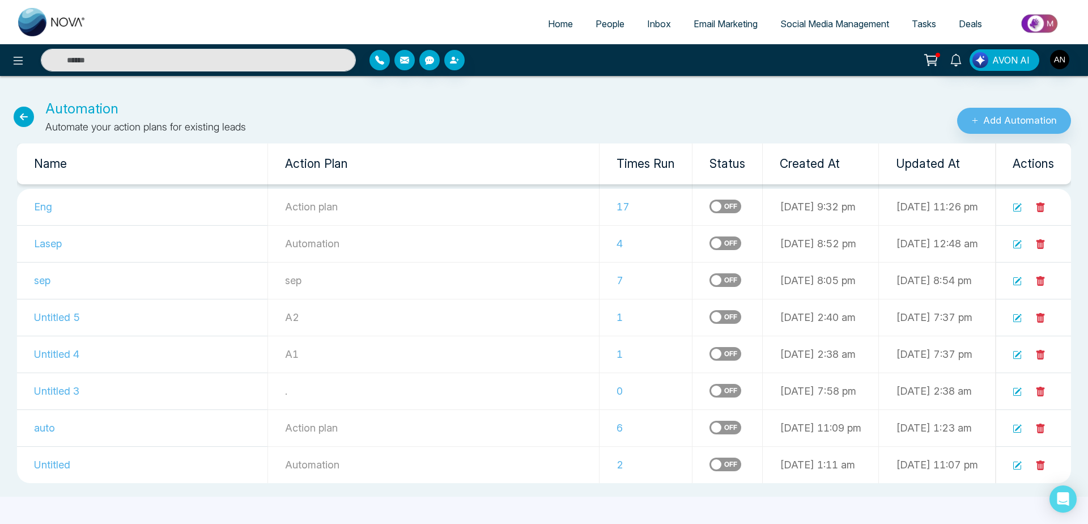
click at [710, 212] on label at bounding box center [726, 207] width 32 height 14
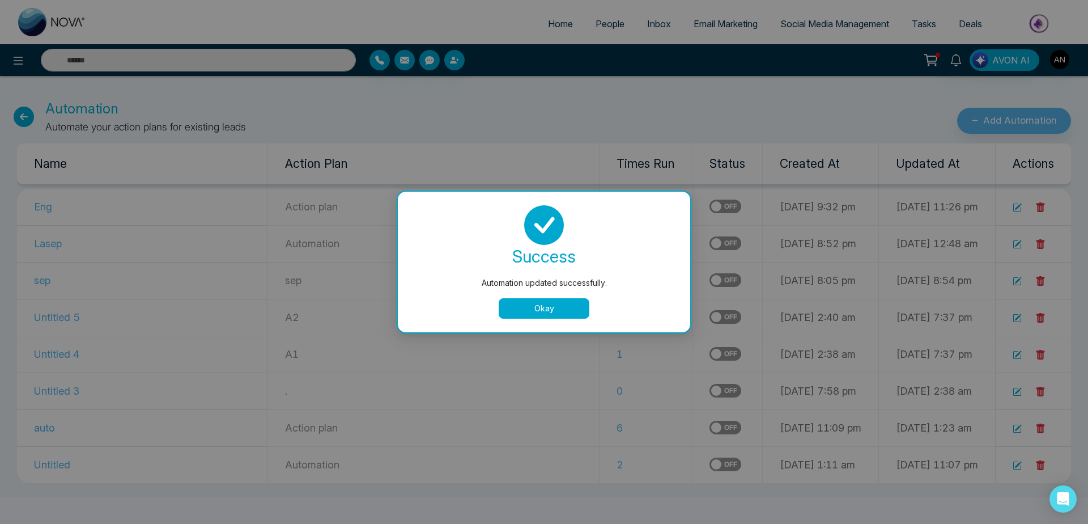
click at [554, 321] on div "success Automation updated successfully. Okay" at bounding box center [544, 262] width 293 height 141
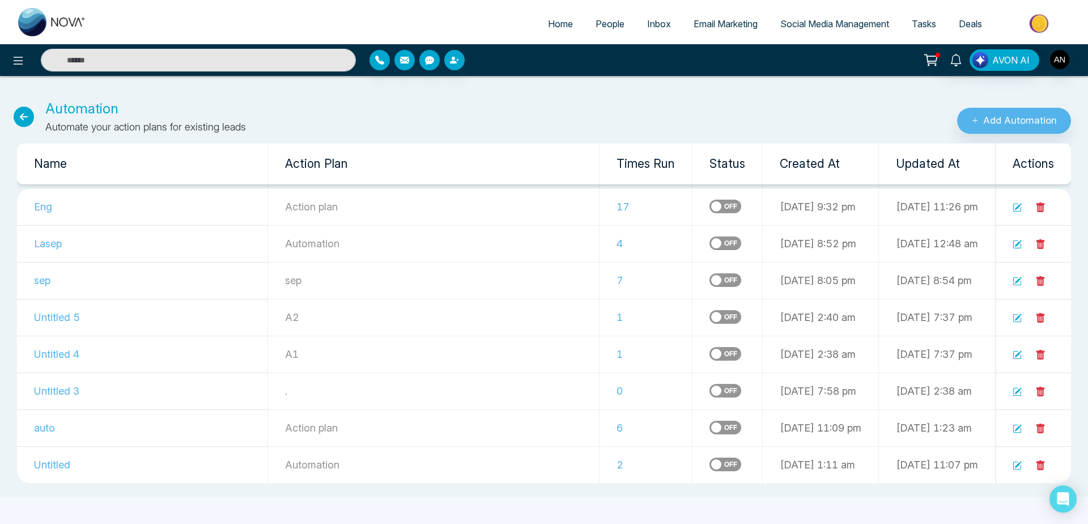
click at [1014, 206] on icon at bounding box center [1017, 207] width 9 height 9
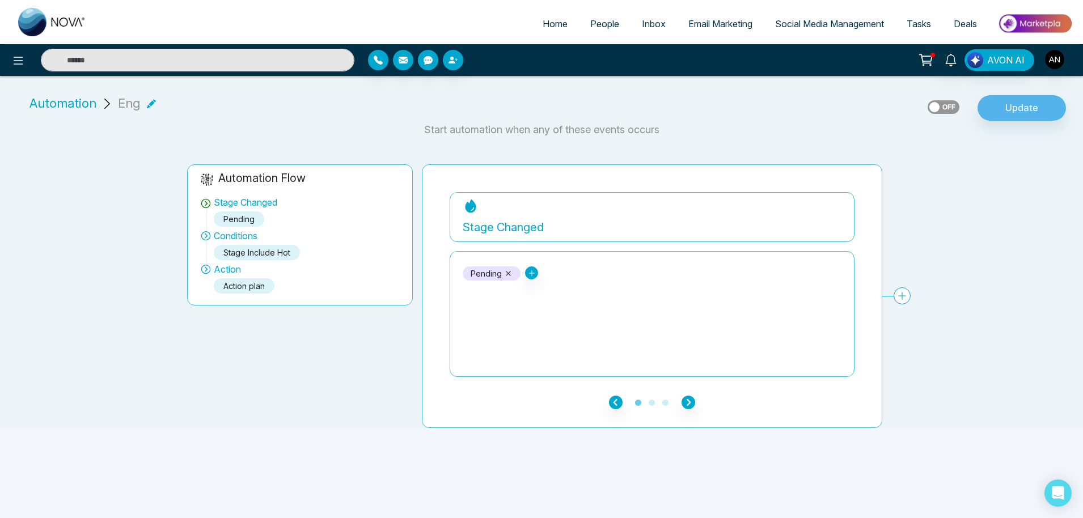
click at [944, 115] on div "Update" at bounding box center [1001, 108] width 149 height 26
click at [944, 107] on label at bounding box center [943, 107] width 32 height 14
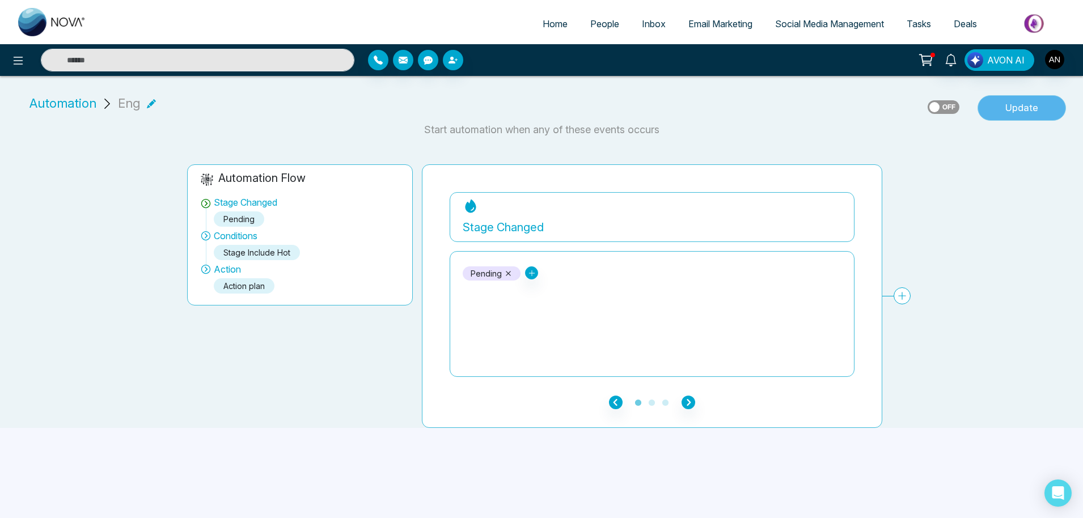
click at [1029, 112] on button "Update" at bounding box center [1021, 108] width 88 height 26
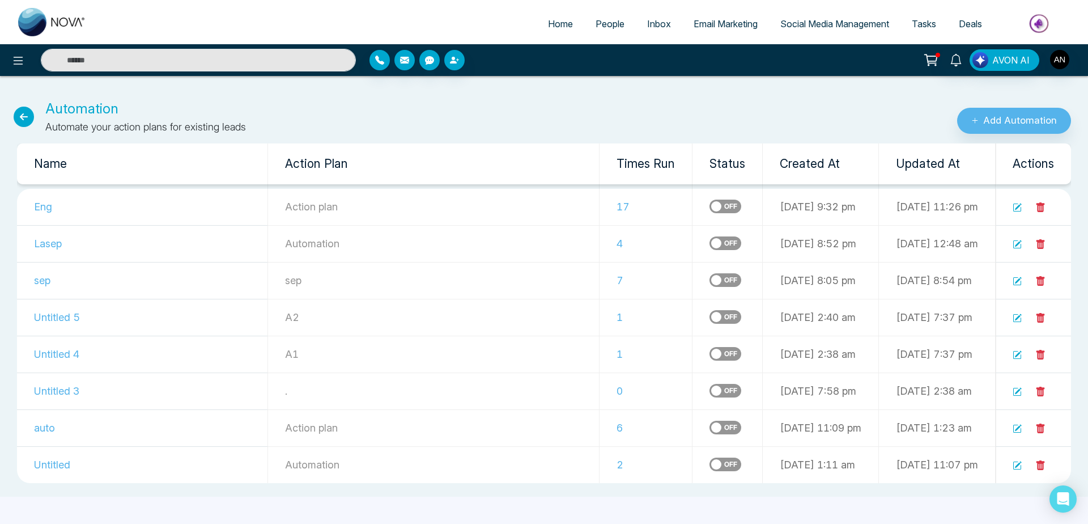
click at [32, 123] on div "Automation Automate your action plans for existing leads" at bounding box center [363, 117] width 726 height 36
click at [26, 121] on icon at bounding box center [24, 117] width 20 height 20
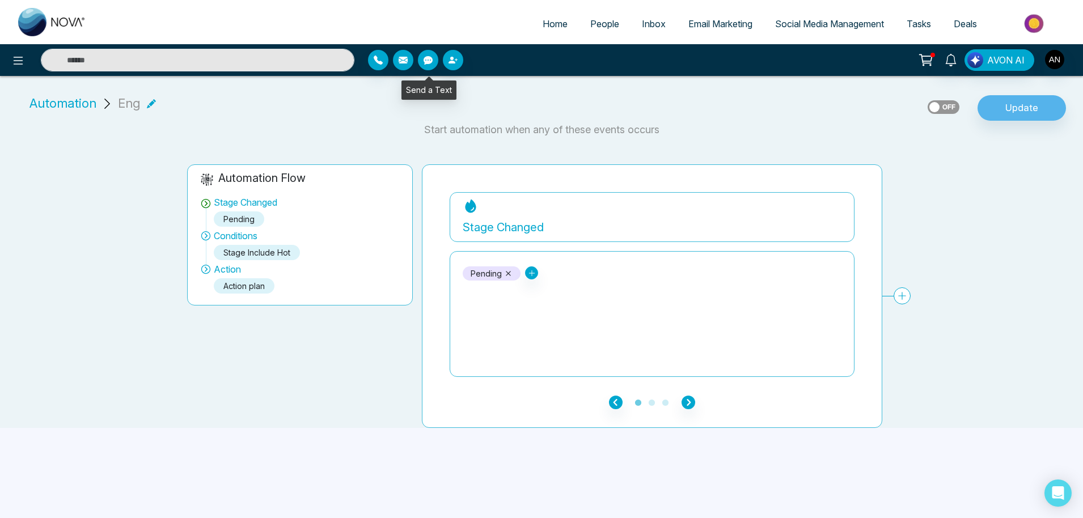
click at [427, 62] on icon "button" at bounding box center [427, 60] width 9 height 9
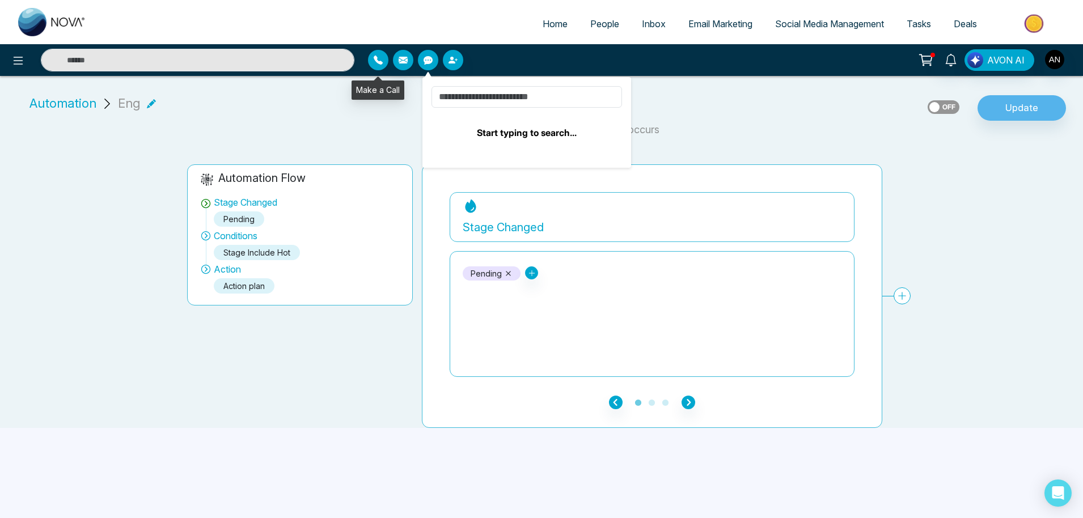
click at [379, 65] on button "button" at bounding box center [378, 60] width 20 height 20
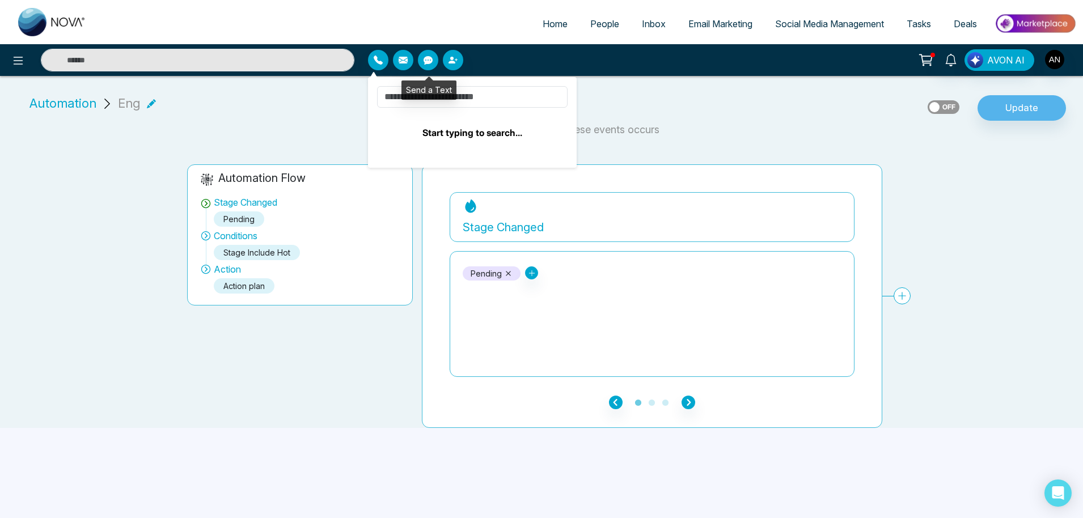
click at [428, 69] on button "button" at bounding box center [428, 60] width 20 height 20
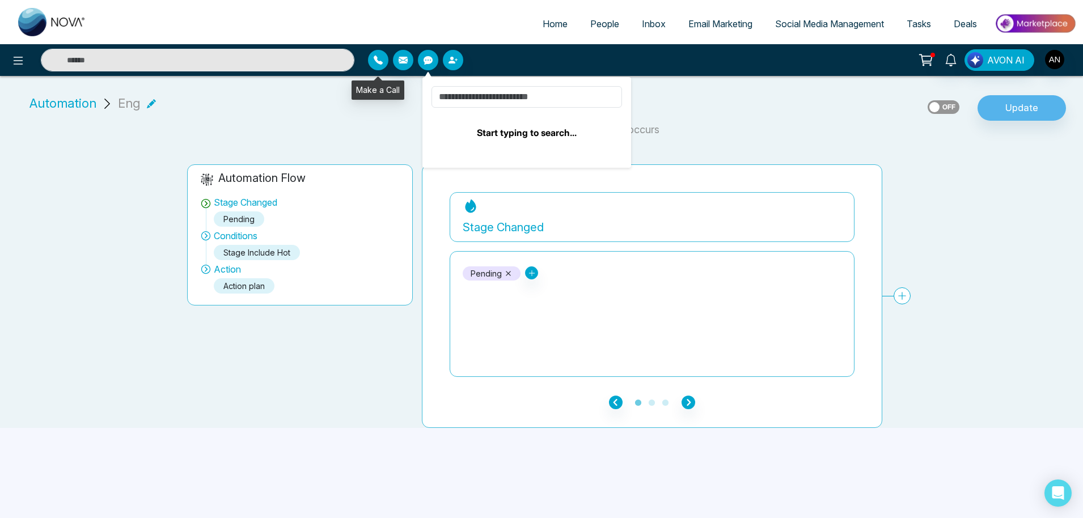
click at [377, 68] on button "button" at bounding box center [378, 60] width 20 height 20
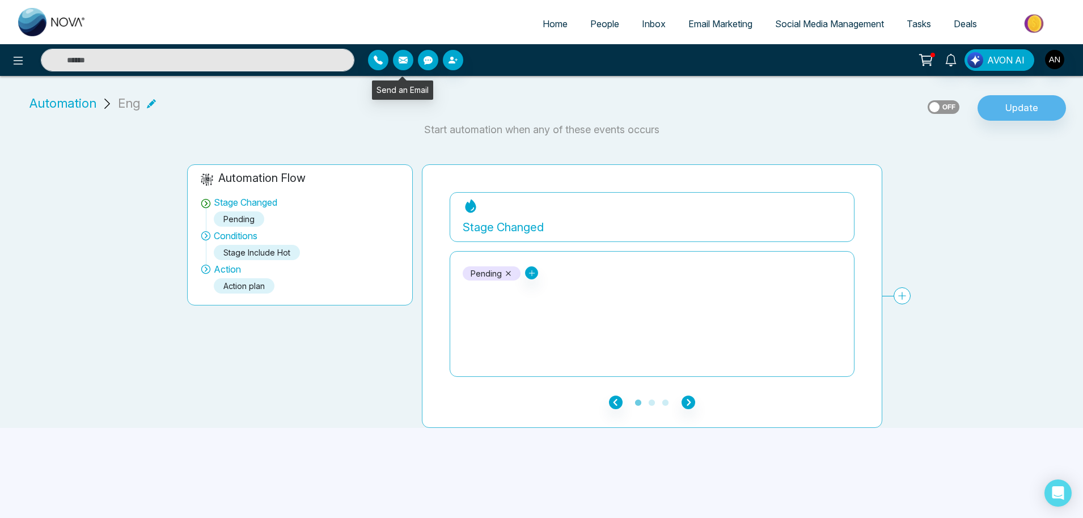
click at [426, 94] on div "Send an Email" at bounding box center [402, 90] width 61 height 19
click at [379, 59] on icon "button" at bounding box center [378, 60] width 9 height 9
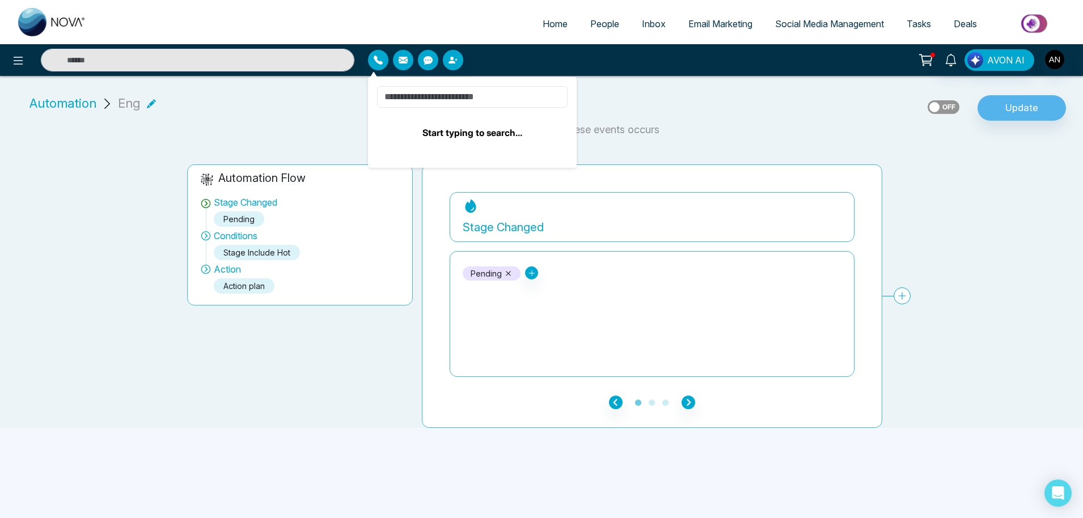
click at [460, 91] on input at bounding box center [472, 97] width 190 height 22
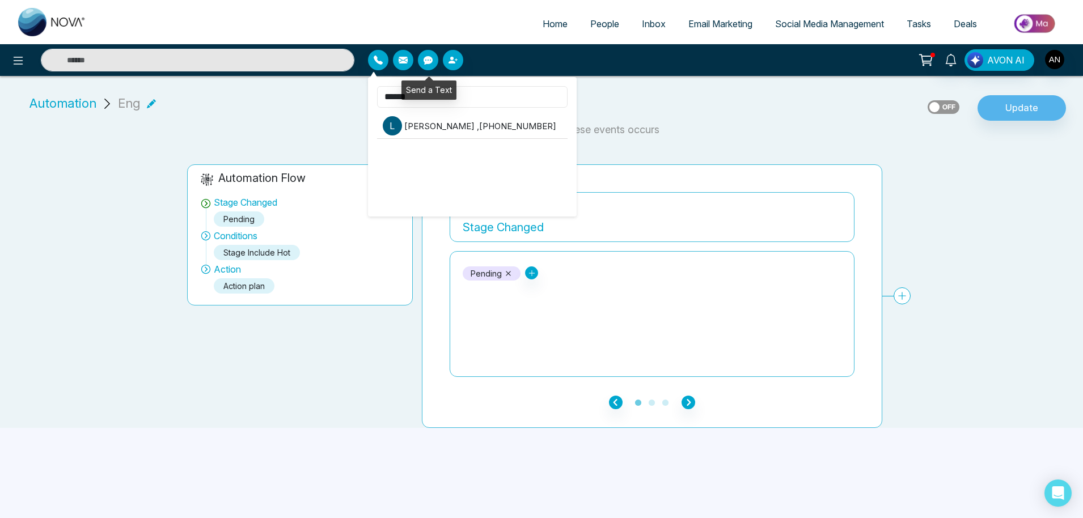
type input "******"
click at [425, 62] on icon "button" at bounding box center [427, 60] width 9 height 9
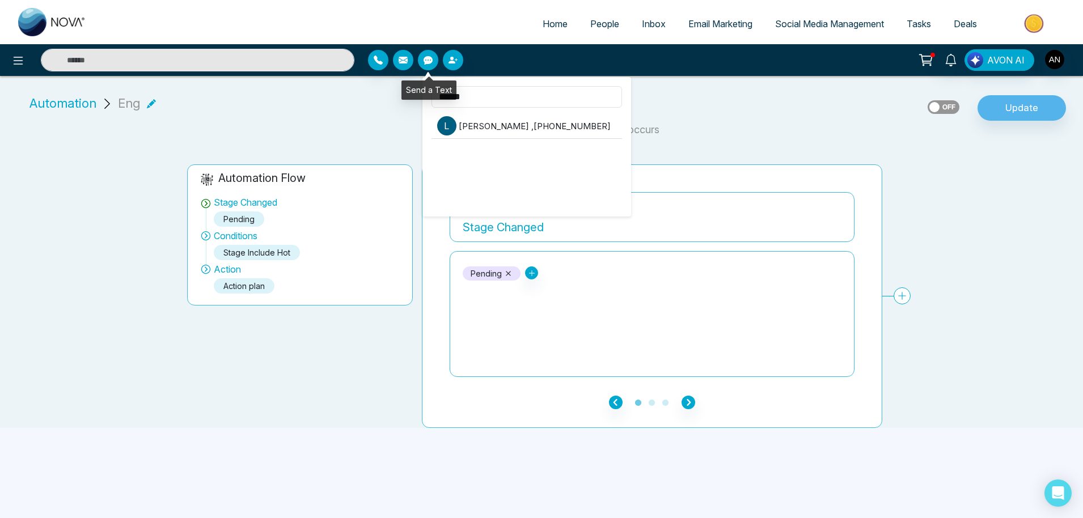
click at [425, 62] on icon "button" at bounding box center [427, 60] width 9 height 9
click at [382, 56] on icon "button" at bounding box center [378, 60] width 9 height 9
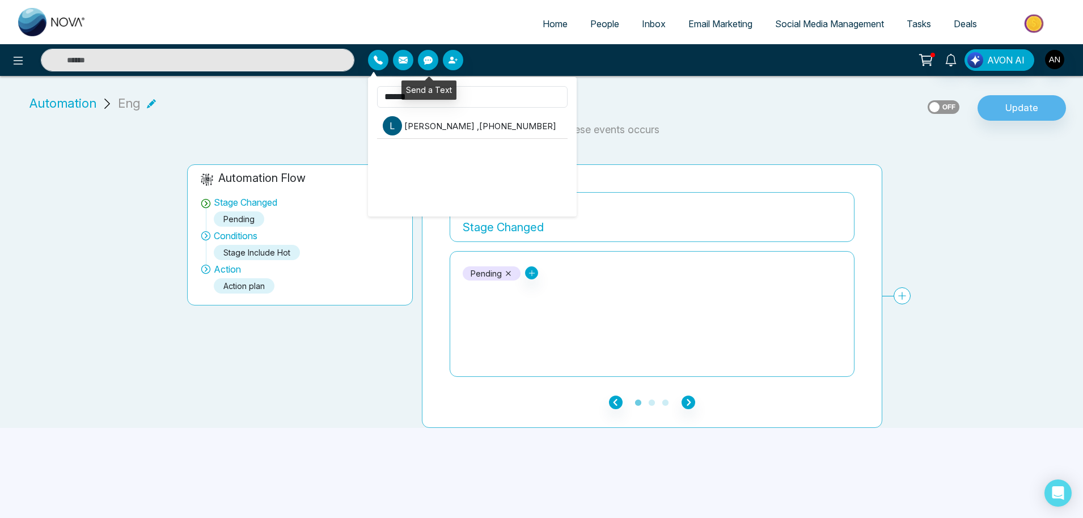
click at [425, 57] on icon "button" at bounding box center [427, 60] width 9 height 9
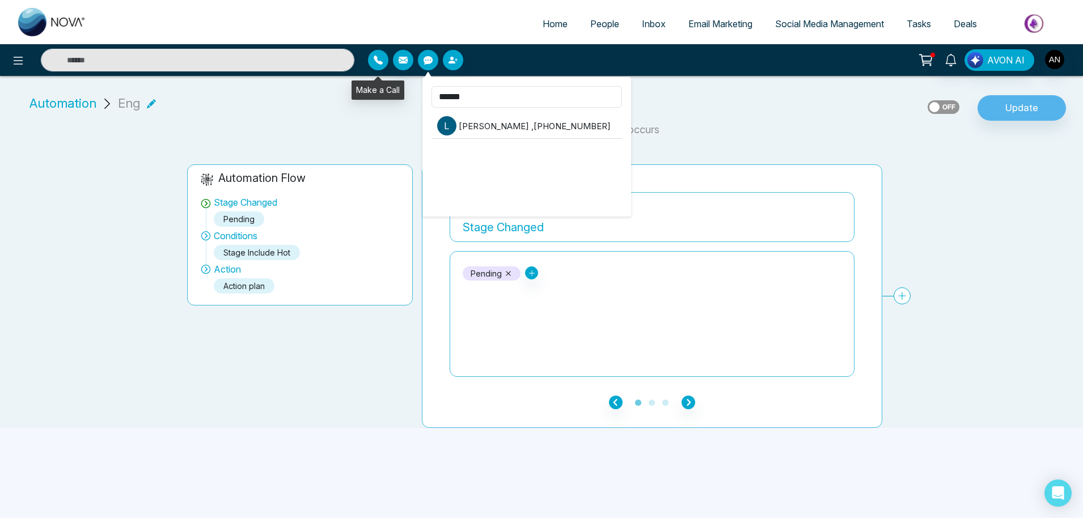
click at [375, 60] on icon "button" at bounding box center [378, 60] width 9 height 9
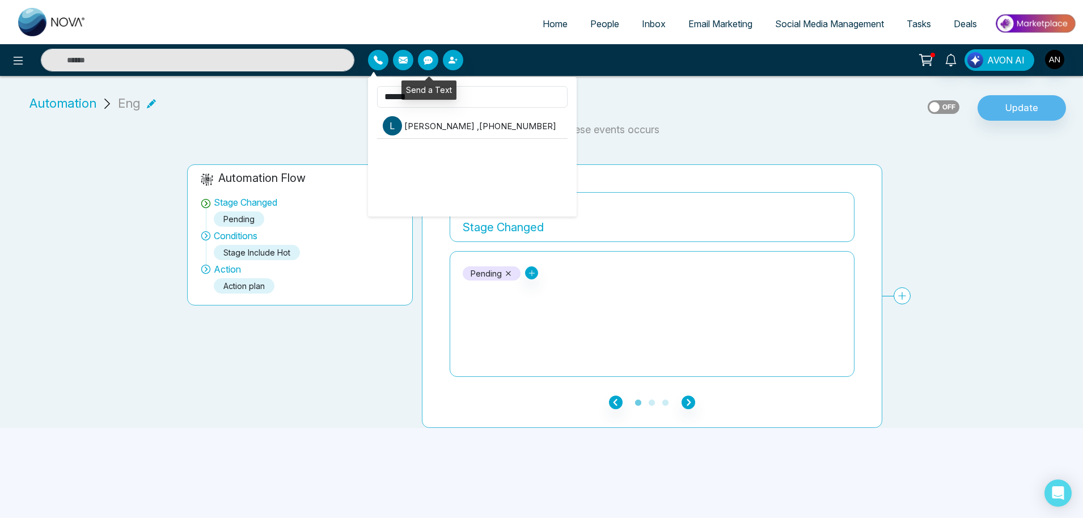
click at [425, 64] on icon "button" at bounding box center [427, 60] width 9 height 9
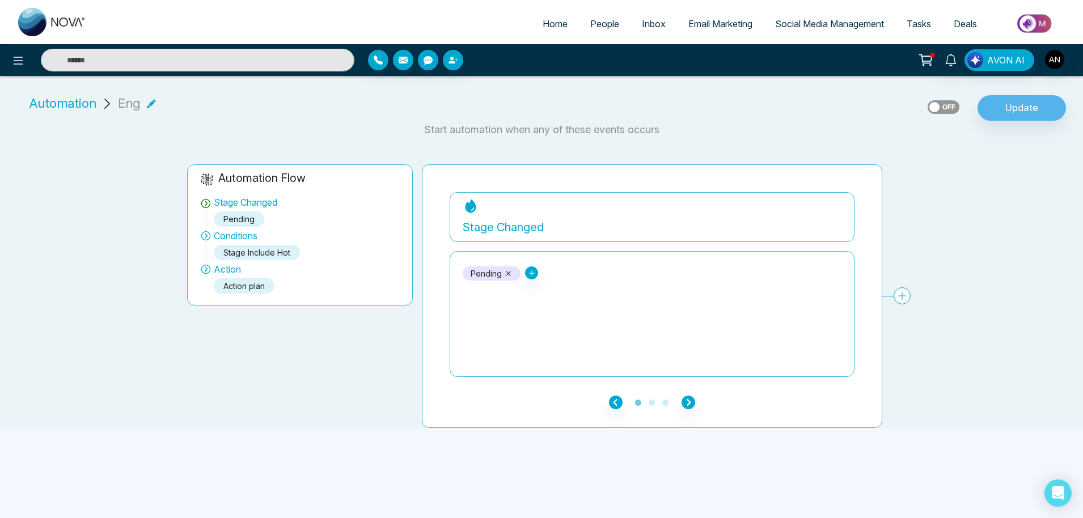
click at [725, 113] on div "Automation Eng Update" at bounding box center [541, 108] width 1069 height 28
click at [553, 24] on span "Home" at bounding box center [555, 23] width 25 height 11
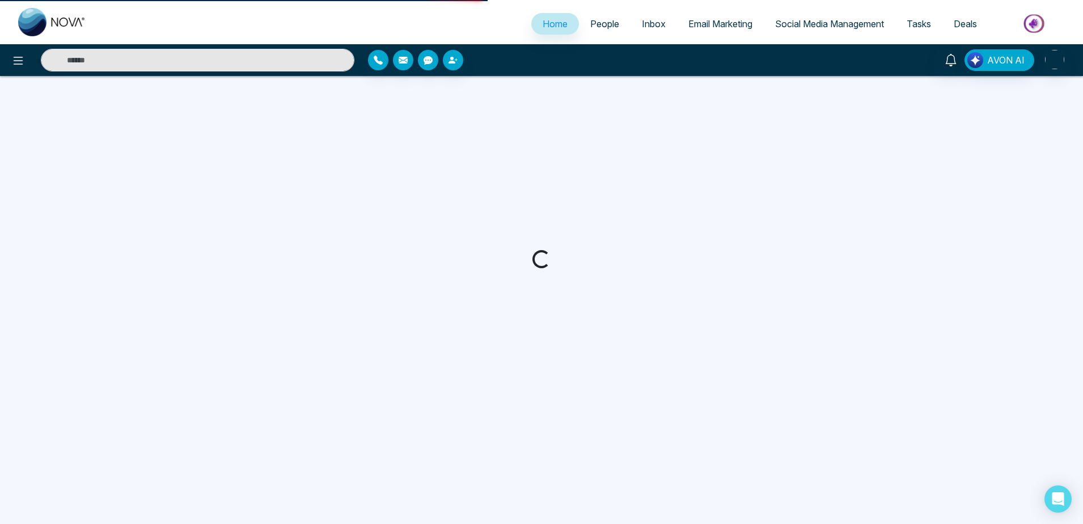
select select "*"
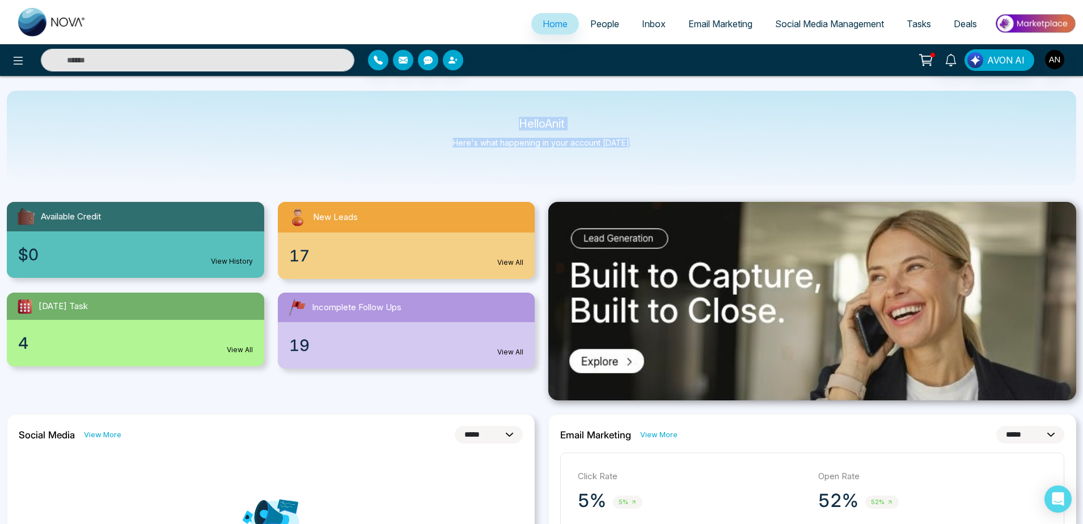
drag, startPoint x: 512, startPoint y: 122, endPoint x: 646, endPoint y: 146, distance: 136.0
click at [646, 146] on div "Hello Anit Here's what happening in your account [DATE]." at bounding box center [541, 138] width 1069 height 94
drag, startPoint x: 519, startPoint y: 116, endPoint x: 653, endPoint y: 169, distance: 143.8
click at [653, 169] on div "Hello Anit Here's what happening in your account [DATE]." at bounding box center [541, 138] width 1069 height 94
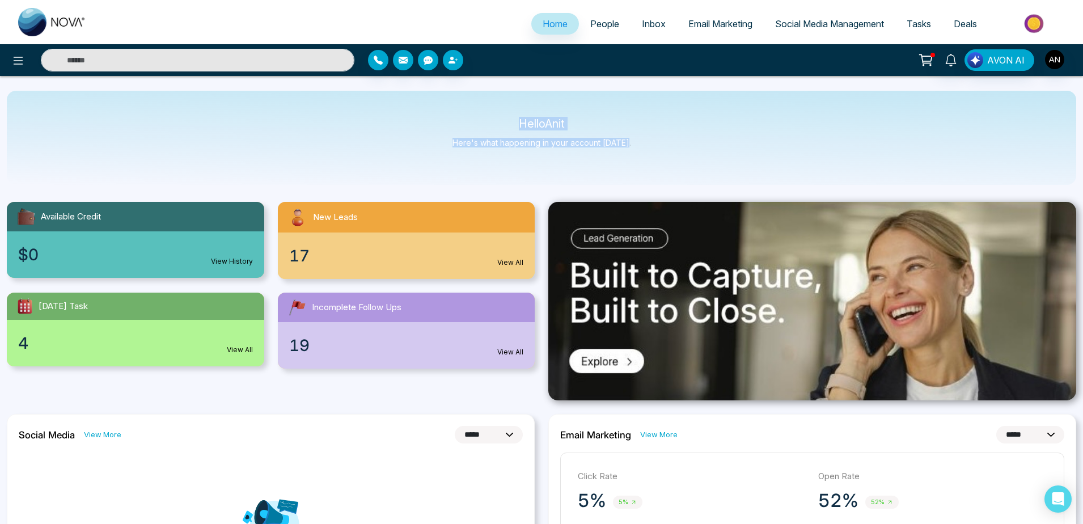
click at [653, 169] on div "Hello Anit Here's what happening in your account [DATE]." at bounding box center [541, 138] width 1069 height 94
click at [382, 63] on icon "button" at bounding box center [378, 60] width 9 height 9
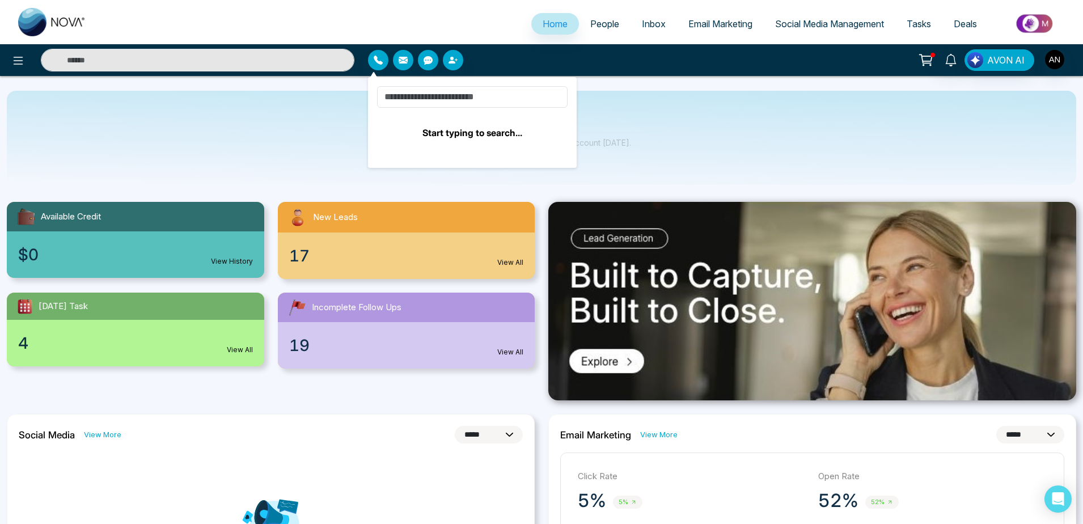
click at [321, 123] on div "Hello Anit Here's what happening in your account [DATE]." at bounding box center [541, 138] width 1069 height 94
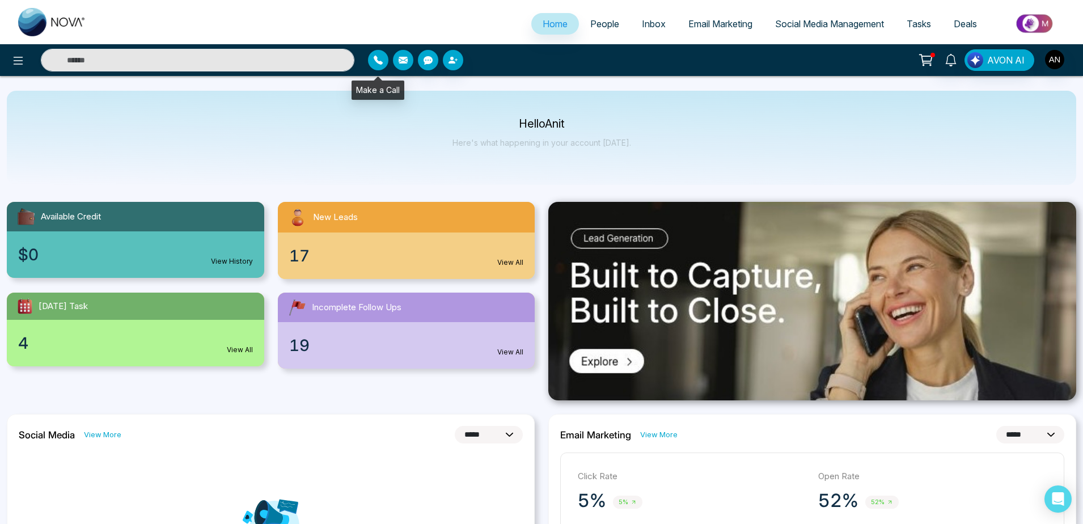
click at [387, 57] on button "button" at bounding box center [378, 60] width 20 height 20
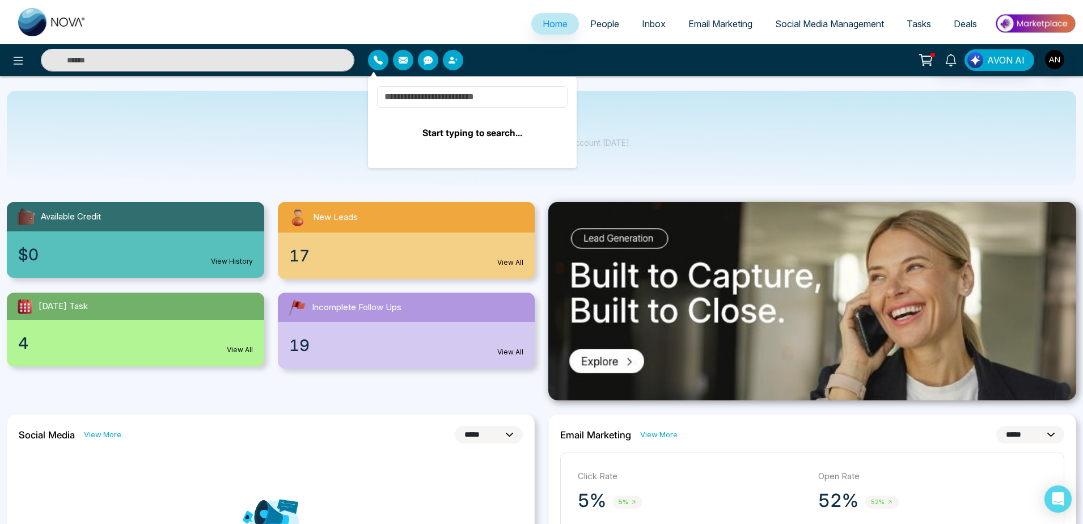
click at [433, 92] on input at bounding box center [472, 97] width 190 height 22
type input "***"
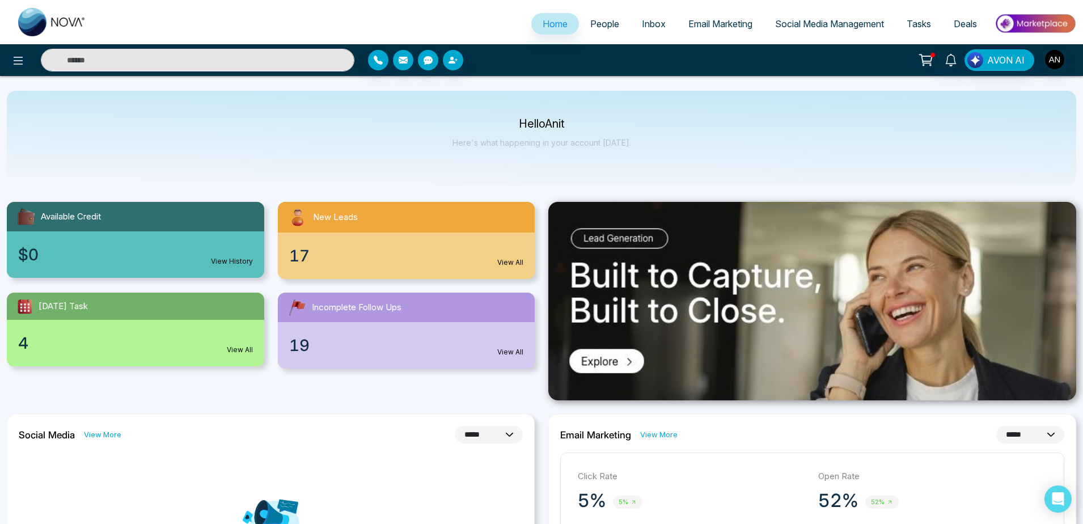
click at [622, 151] on div "Hello Anit Here's what happening in your account [DATE]." at bounding box center [541, 137] width 179 height 37
click at [425, 60] on icon "button" at bounding box center [427, 60] width 9 height 9
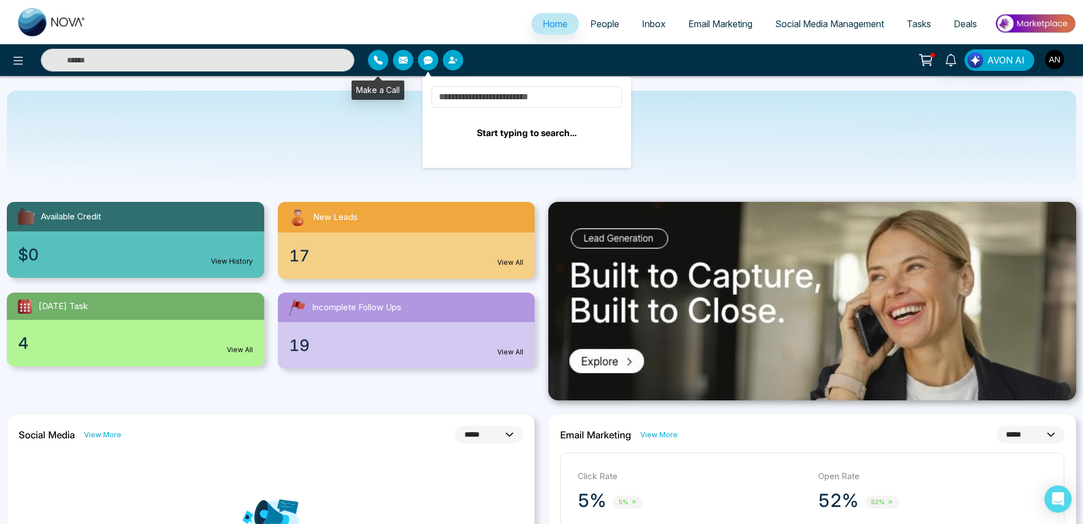
click at [376, 60] on icon "button" at bounding box center [378, 60] width 9 height 9
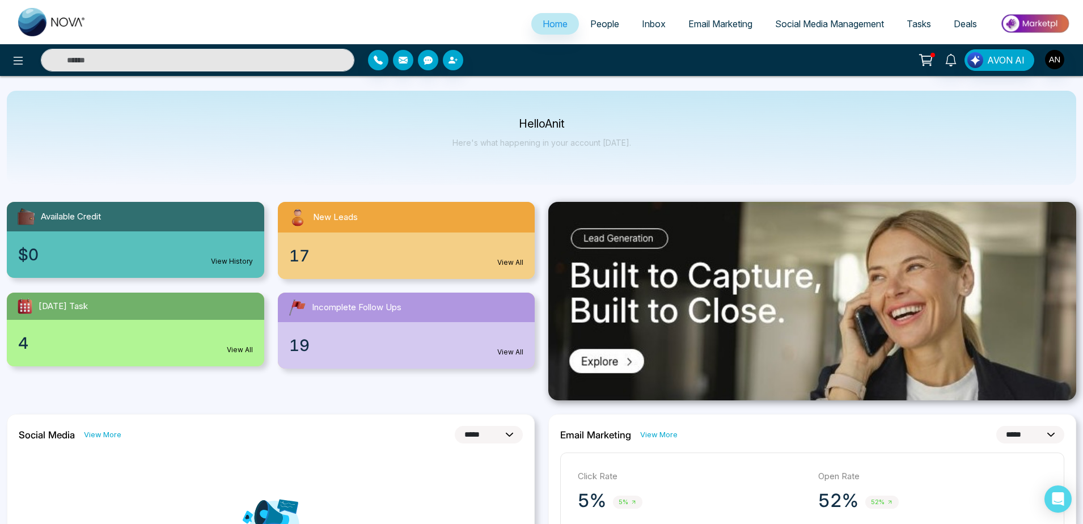
click at [705, 117] on div "Hello Anit Here's what happening in your account [DATE]." at bounding box center [541, 138] width 1069 height 94
click at [842, 36] on li "Social Media Management" at bounding box center [830, 24] width 132 height 23
click at [858, 29] on link "Social Media Management" at bounding box center [830, 24] width 132 height 22
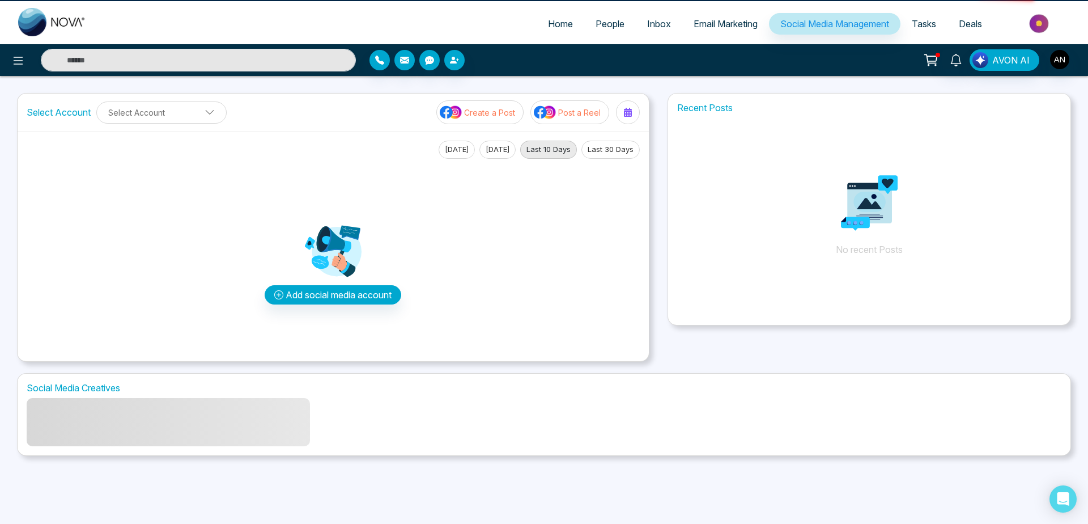
click at [565, 15] on link "Home" at bounding box center [561, 24] width 48 height 22
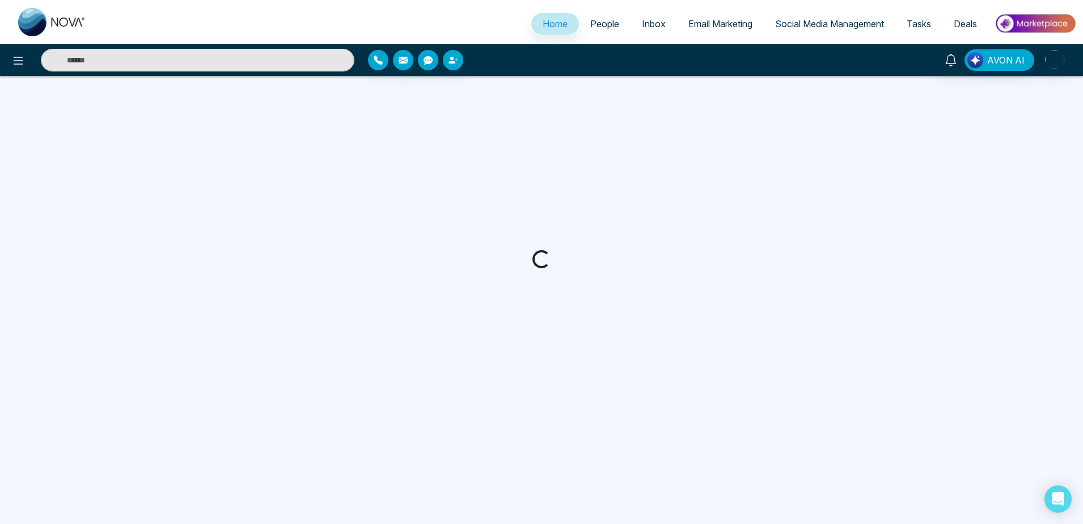
select select "*"
